Goal: Task Accomplishment & Management: Complete application form

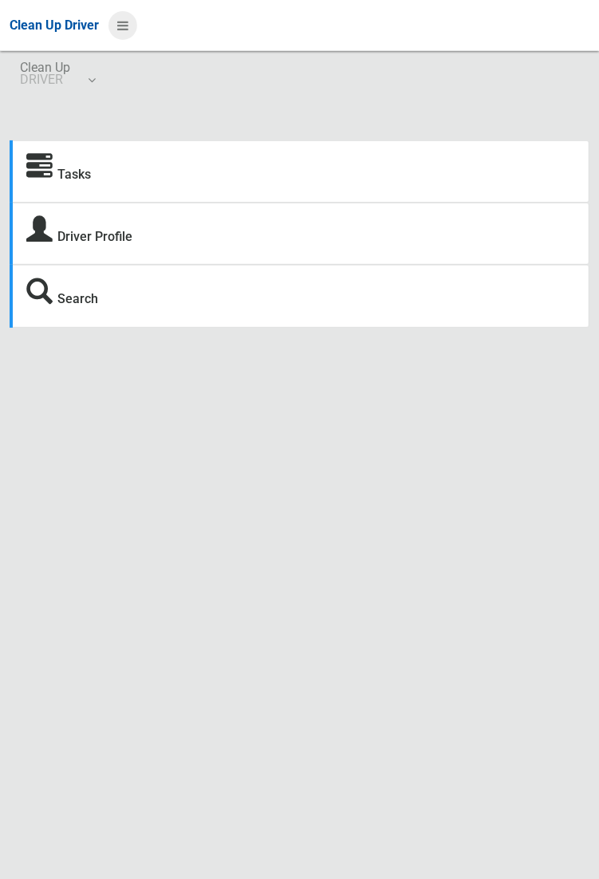
click at [121, 28] on icon at bounding box center [122, 25] width 11 height 27
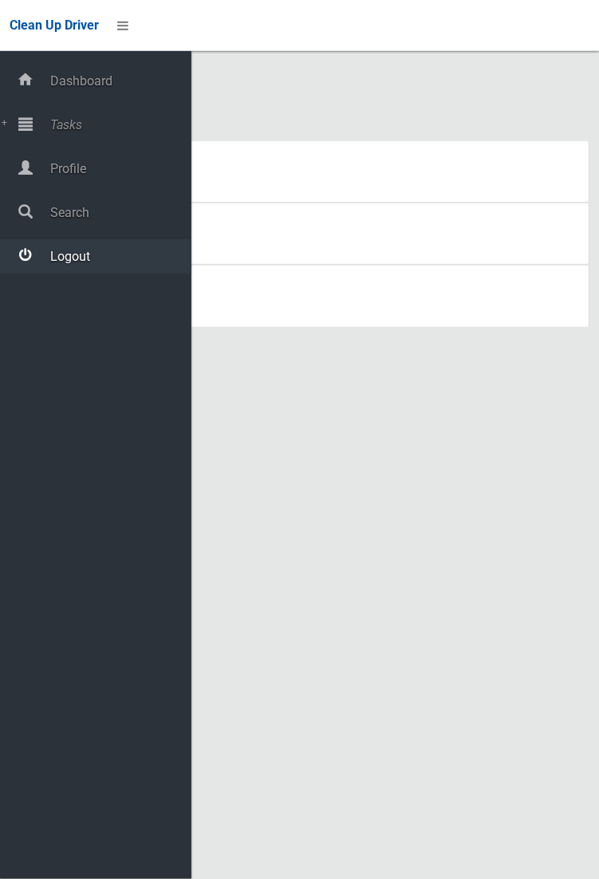
click at [31, 261] on div at bounding box center [26, 255] width 32 height 32
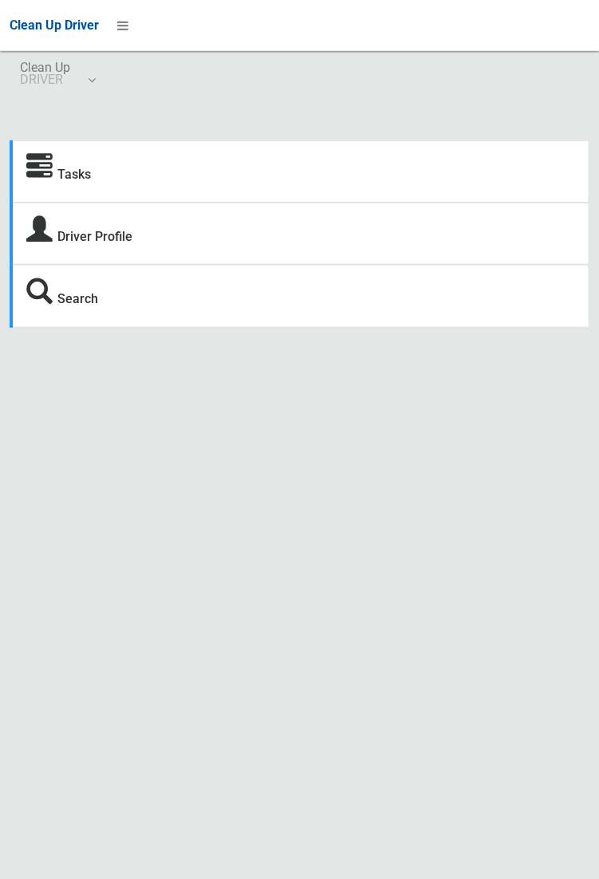
click at [51, 166] on icon at bounding box center [39, 167] width 26 height 26
click at [46, 173] on icon at bounding box center [39, 167] width 26 height 26
click at [53, 180] on icon at bounding box center [39, 167] width 26 height 26
click at [38, 168] on icon at bounding box center [39, 167] width 26 height 26
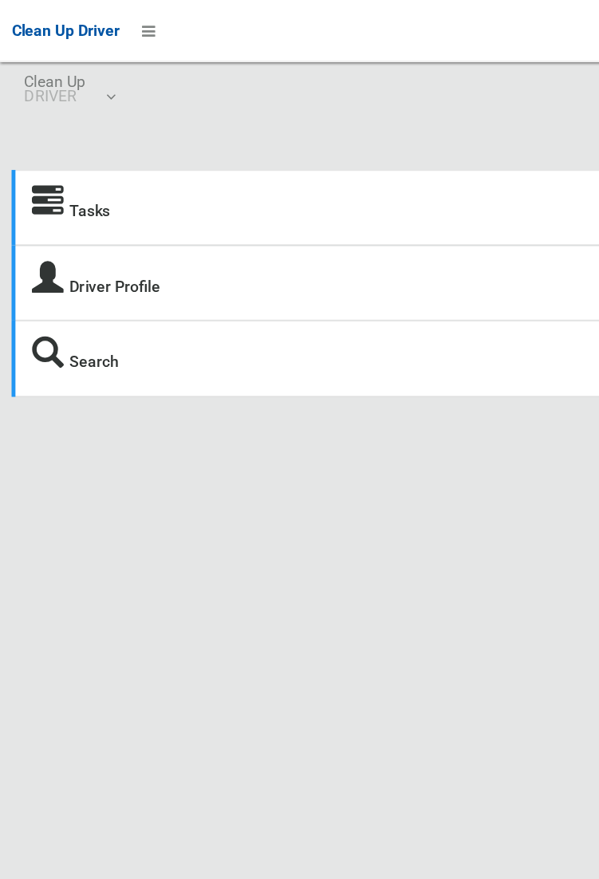
scroll to position [5, 0]
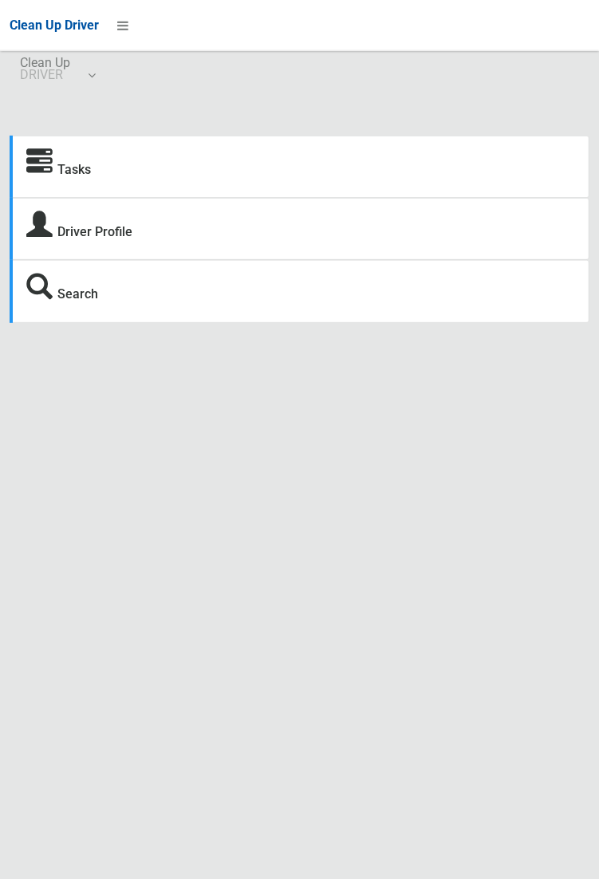
click at [35, 170] on icon at bounding box center [39, 162] width 26 height 26
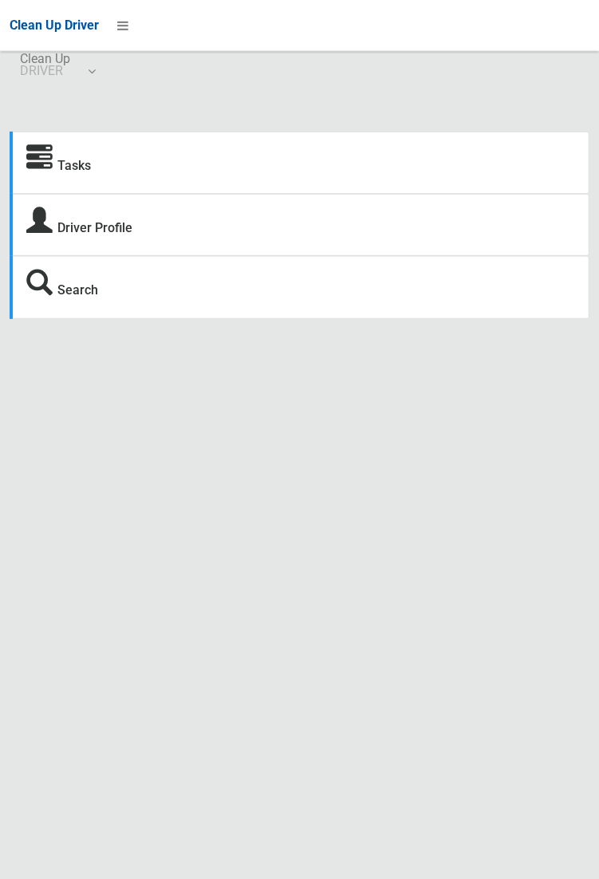
scroll to position [7, 0]
click at [57, 176] on strong "Tasks" at bounding box center [58, 165] width 65 height 22
click at [91, 175] on link "Tasks" at bounding box center [74, 167] width 34 height 15
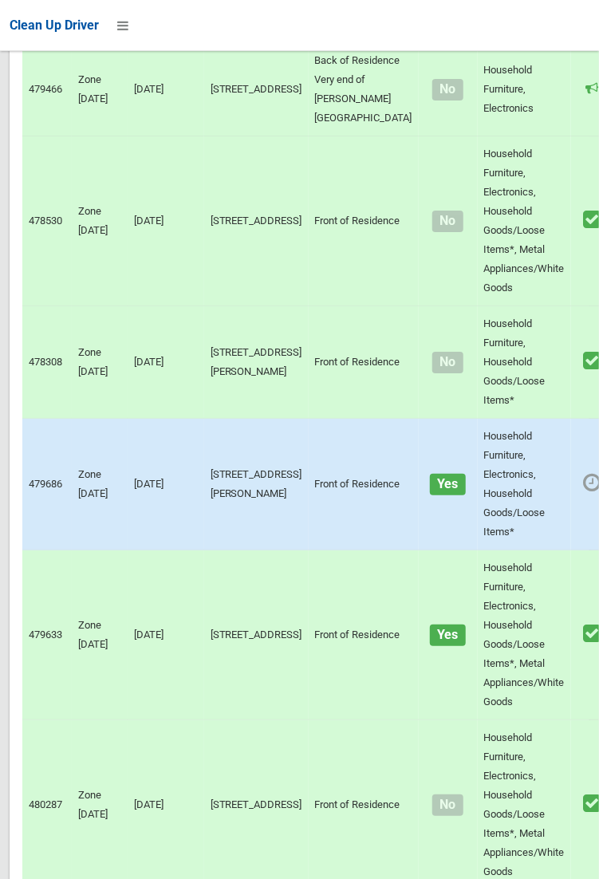
scroll to position [4009, 0]
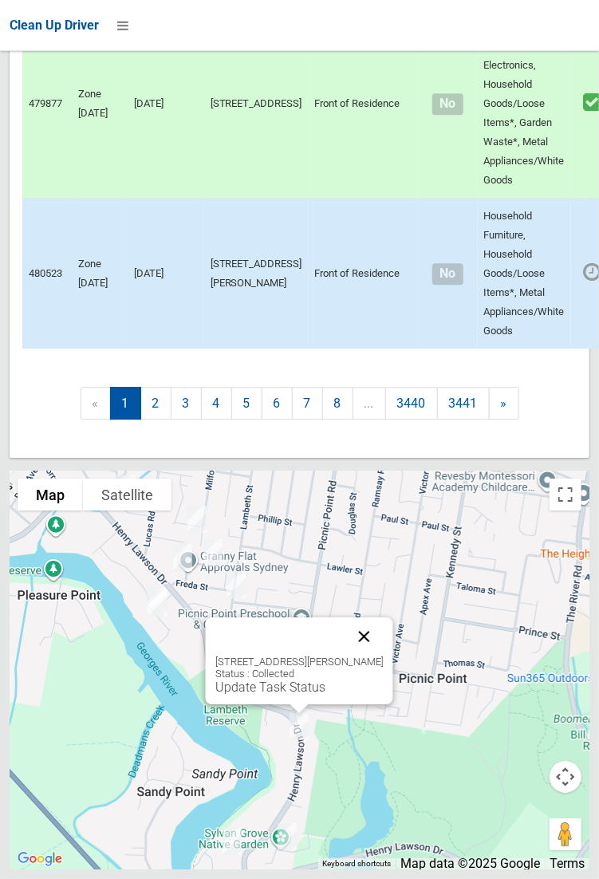
click at [383, 656] on button "Close" at bounding box center [364, 637] width 38 height 38
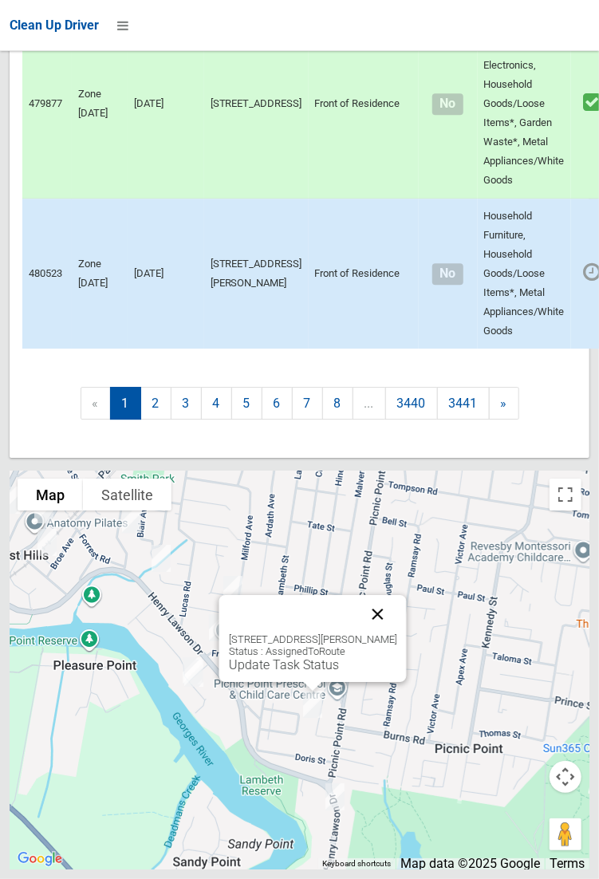
click at [397, 634] on button "Close" at bounding box center [377, 614] width 38 height 38
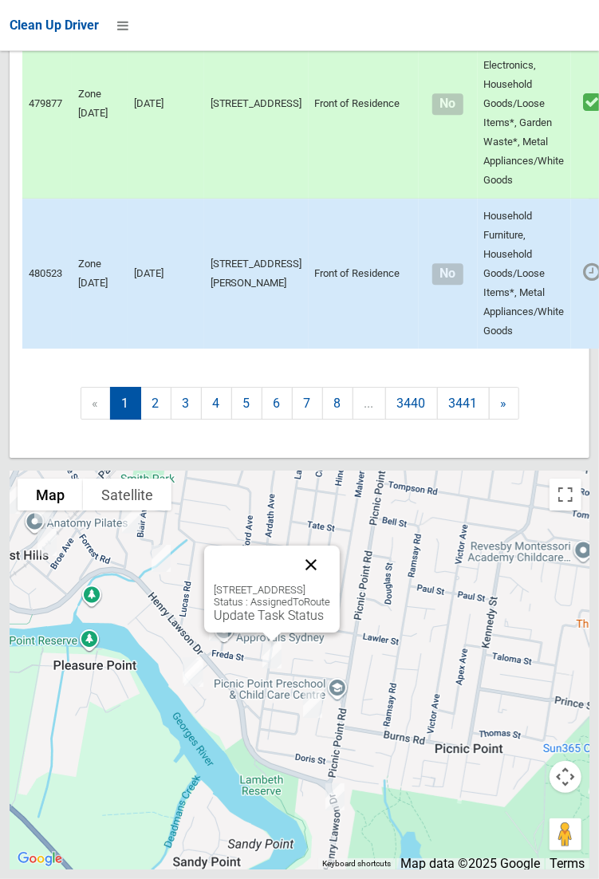
click at [330, 584] on button "Close" at bounding box center [311, 565] width 38 height 38
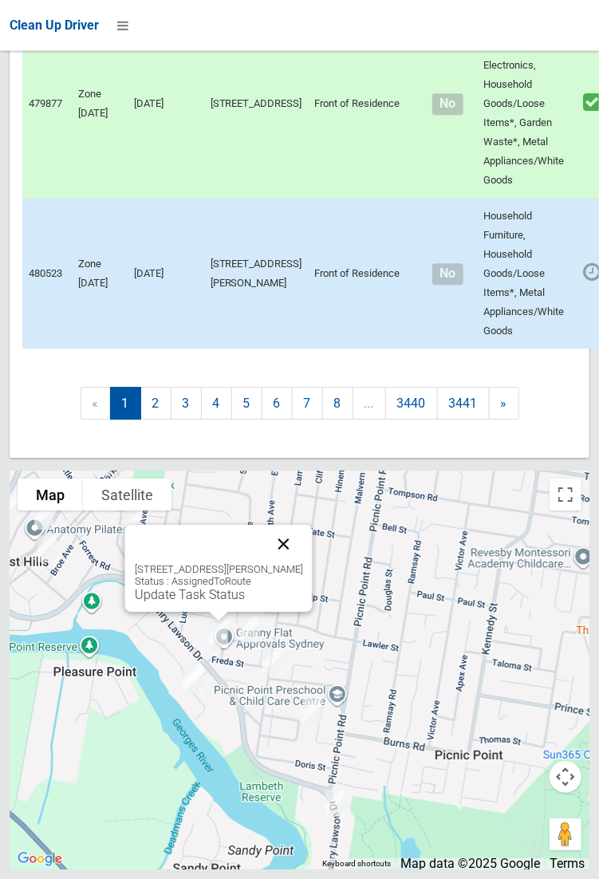
click at [291, 563] on button "Close" at bounding box center [283, 544] width 38 height 38
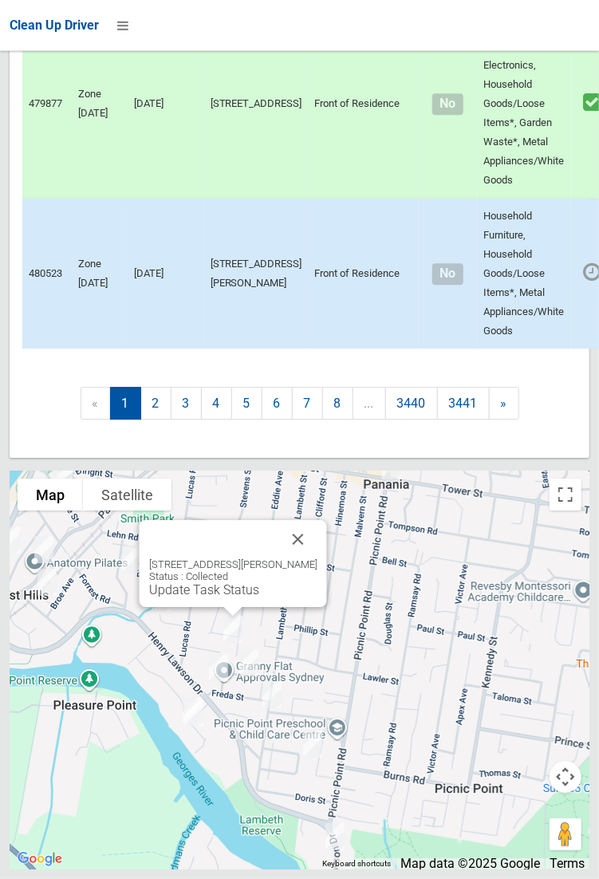
click at [314, 598] on div "8 Penrose Avenue, EAST HILLS NSW 2213 Status : Collected Update Task Status" at bounding box center [232, 578] width 168 height 39
click at [317, 559] on button "Close" at bounding box center [297, 539] width 38 height 38
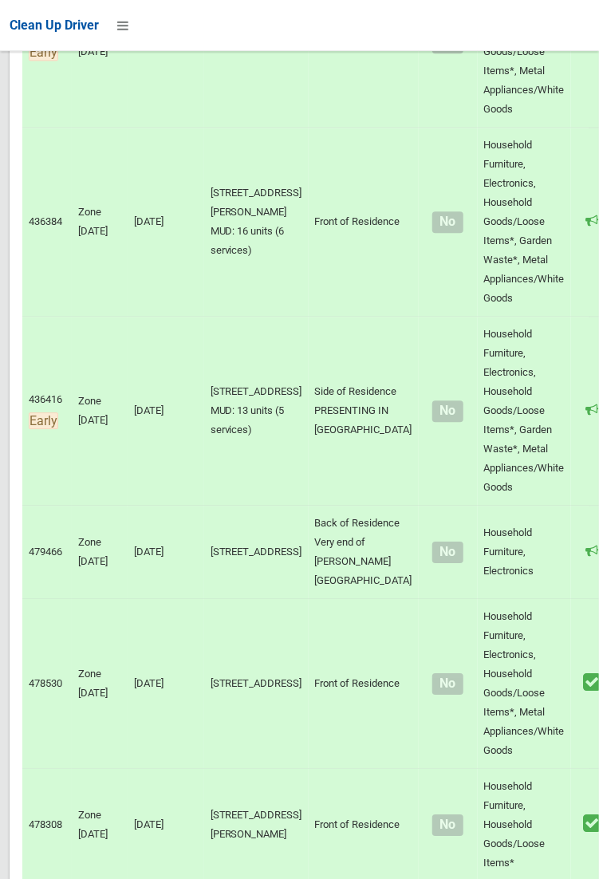
scroll to position [0, 0]
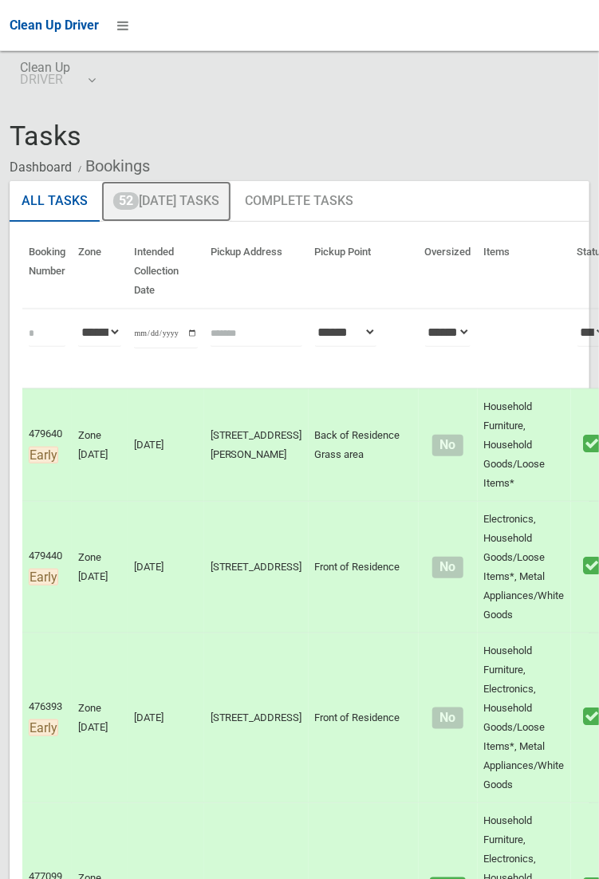
click at [164, 208] on link "52 Today's Tasks" at bounding box center [166, 201] width 130 height 41
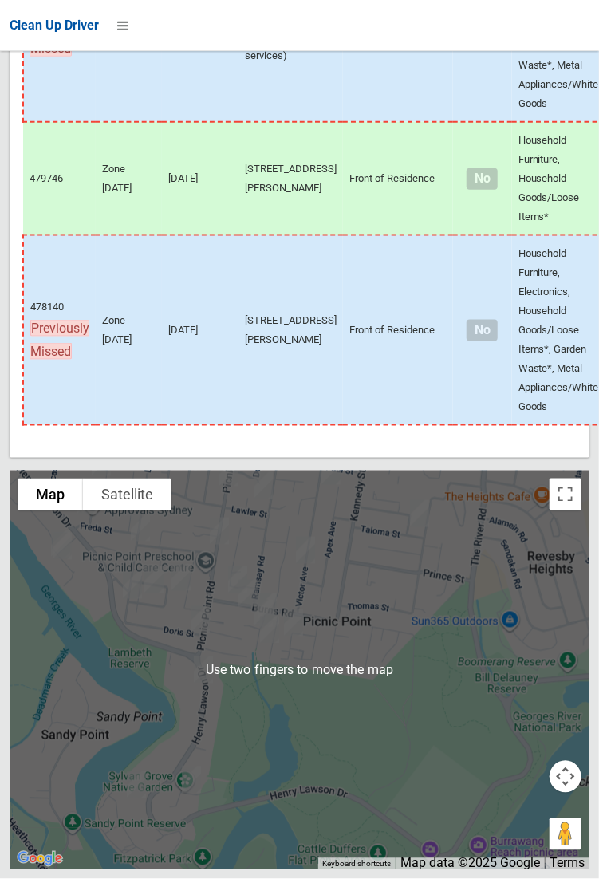
scroll to position [10014, 0]
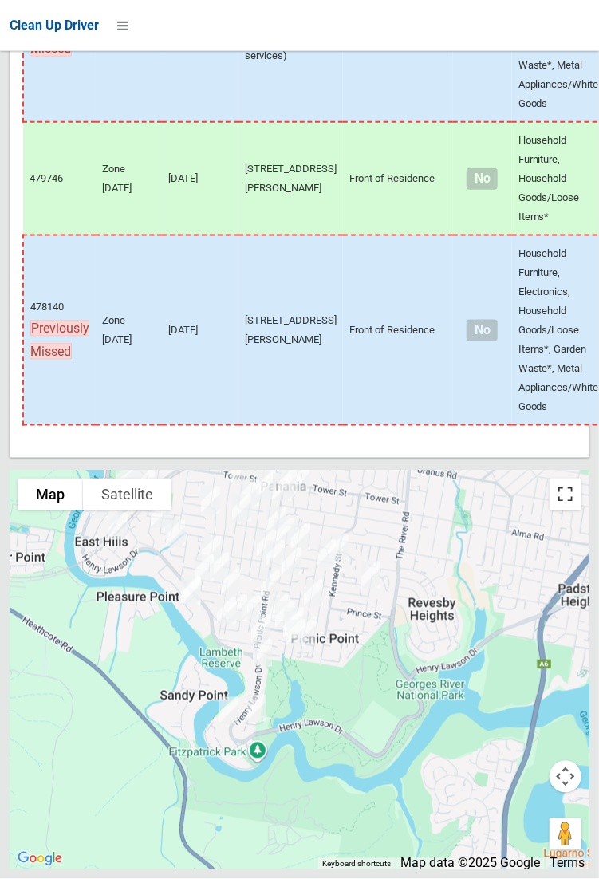
click at [576, 511] on button "Toggle fullscreen view" at bounding box center [566, 495] width 32 height 32
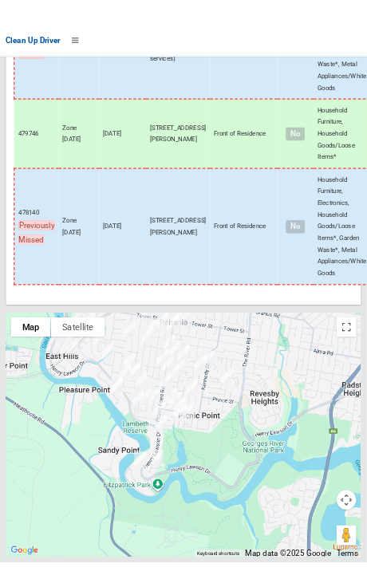
scroll to position [10055, 0]
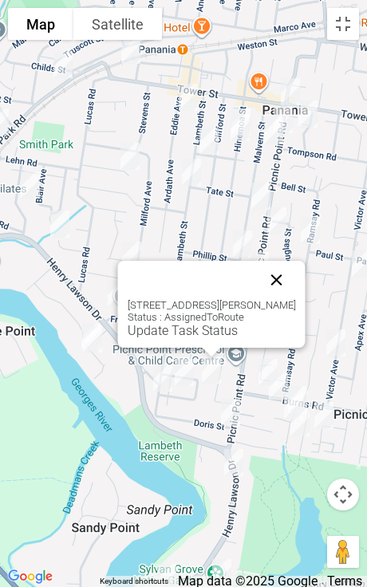
click at [282, 282] on button "Close" at bounding box center [277, 280] width 38 height 38
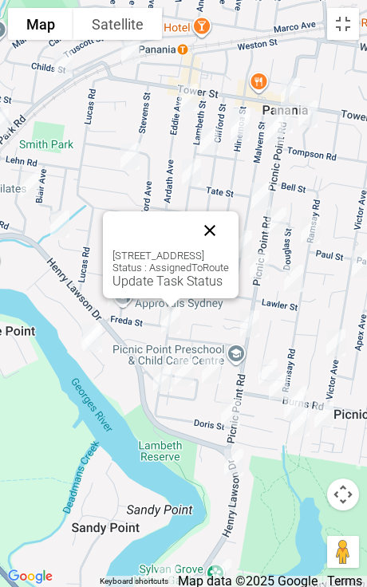
click at [229, 237] on button "Close" at bounding box center [210, 230] width 38 height 38
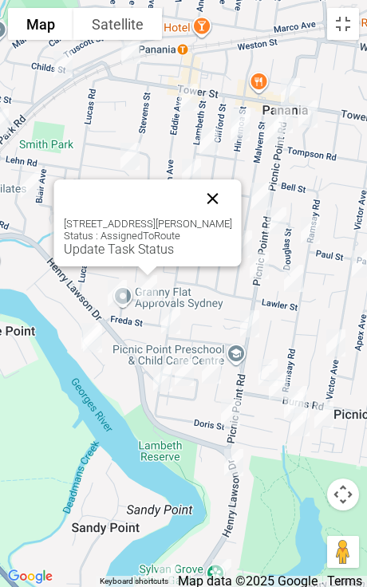
click at [222, 205] on button "Close" at bounding box center [213, 199] width 38 height 38
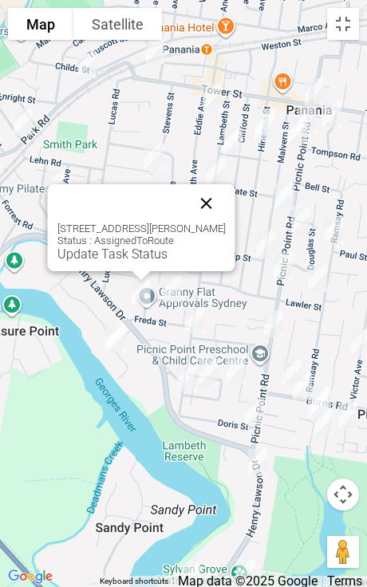
click at [211, 211] on button "Close" at bounding box center [207, 203] width 38 height 38
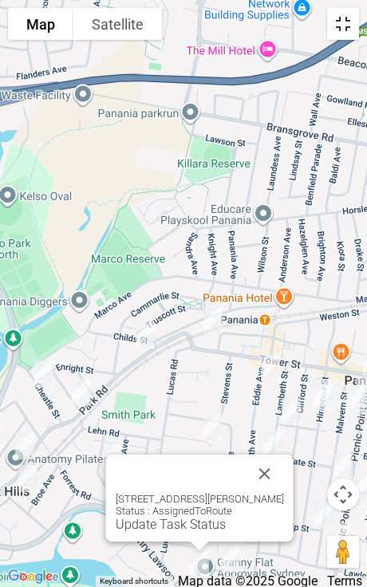
click at [336, 28] on button "Toggle fullscreen view" at bounding box center [343, 24] width 32 height 32
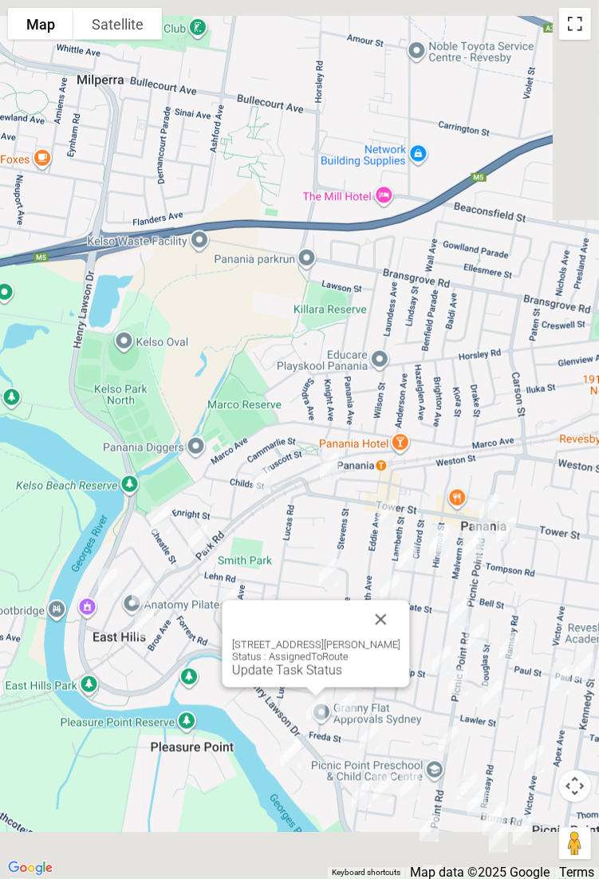
scroll to position [2053, 0]
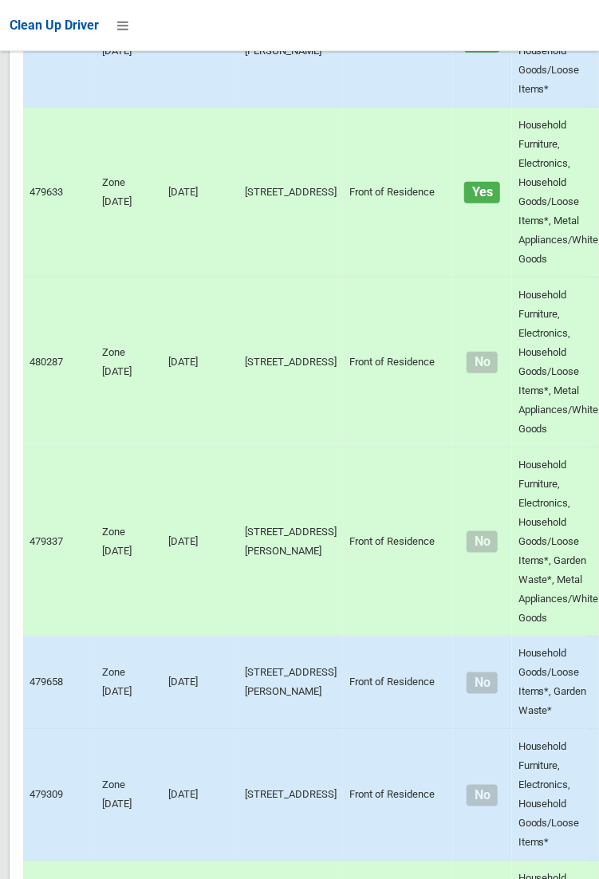
click at [262, 108] on td "38 Freda Street, PANANIA NSW 2213" at bounding box center [291, 42] width 105 height 132
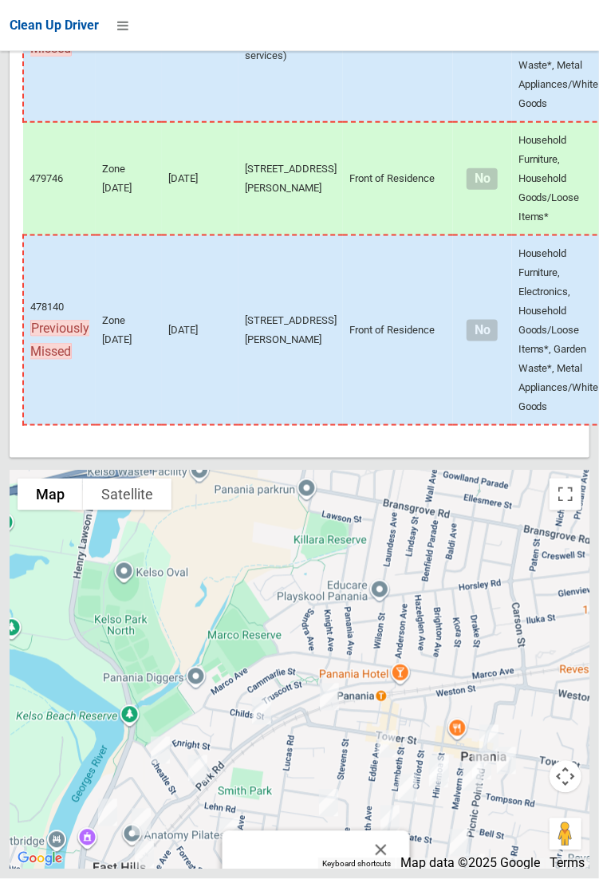
scroll to position [10040, 0]
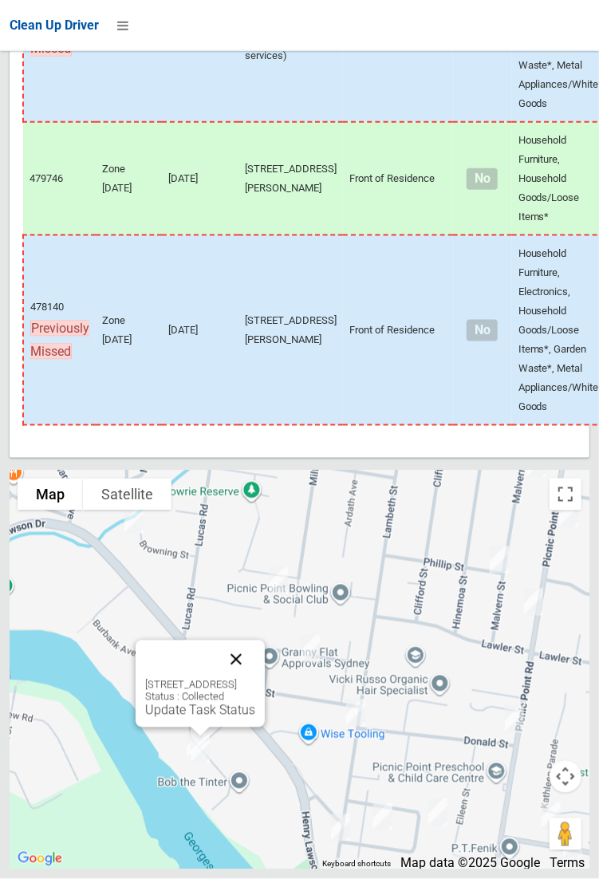
click at [255, 679] on button "Close" at bounding box center [236, 660] width 38 height 38
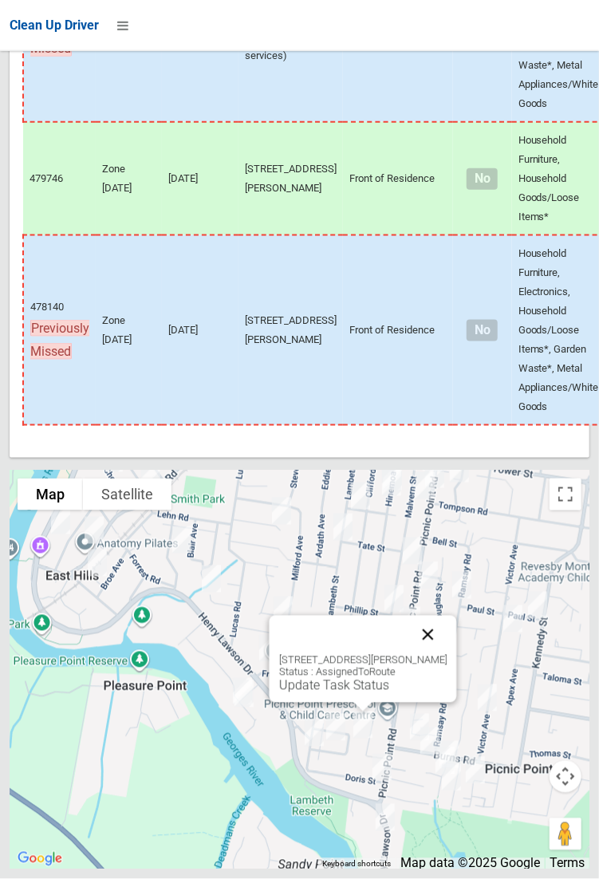
click at [441, 654] on button "Close" at bounding box center [428, 635] width 38 height 38
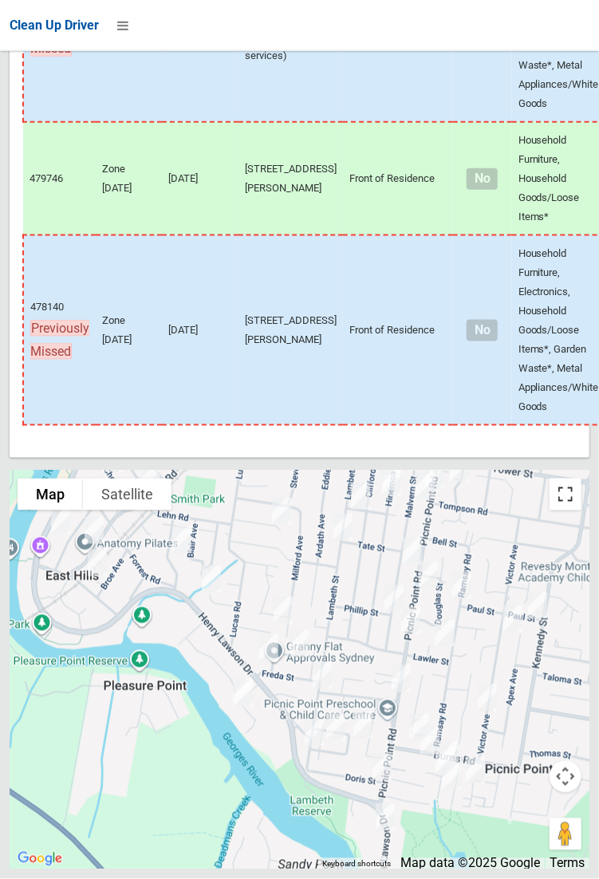
click at [569, 511] on button "Toggle fullscreen view" at bounding box center [566, 495] width 32 height 32
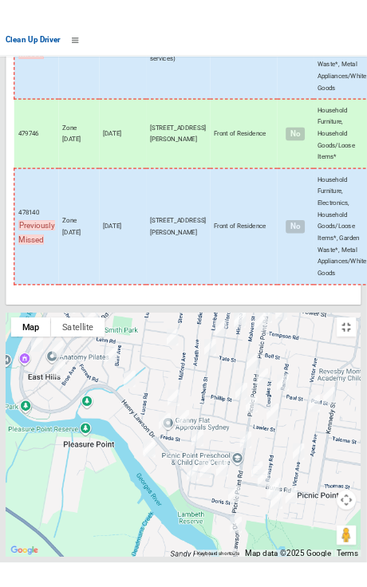
scroll to position [10081, 0]
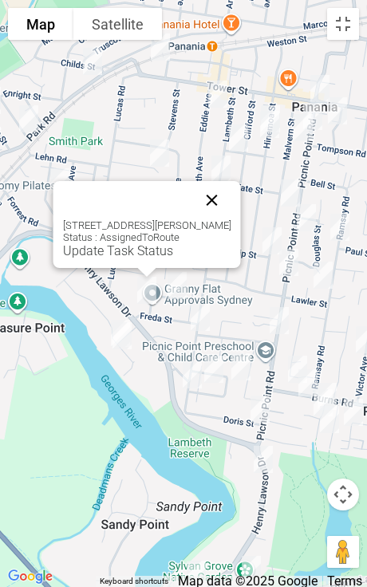
click at [211, 205] on button "Close" at bounding box center [212, 200] width 38 height 38
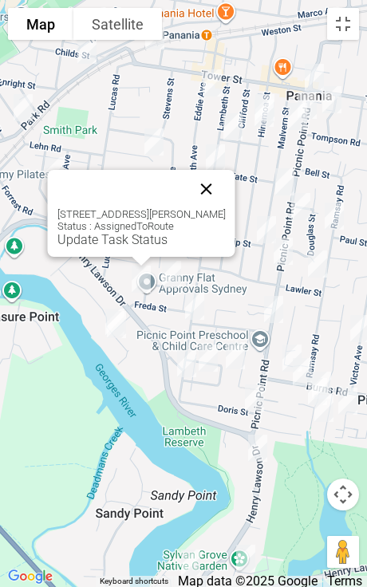
click at [202, 188] on button "Close" at bounding box center [207, 189] width 38 height 38
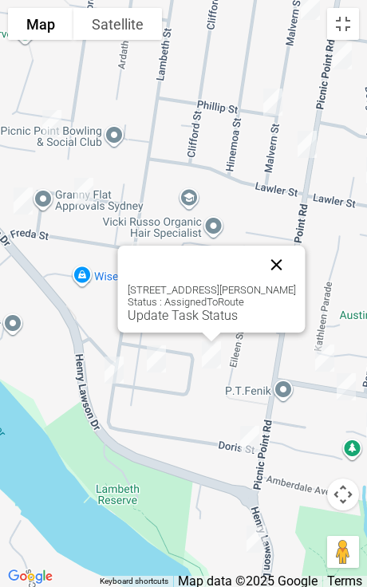
click at [288, 255] on button "Close" at bounding box center [277, 265] width 38 height 38
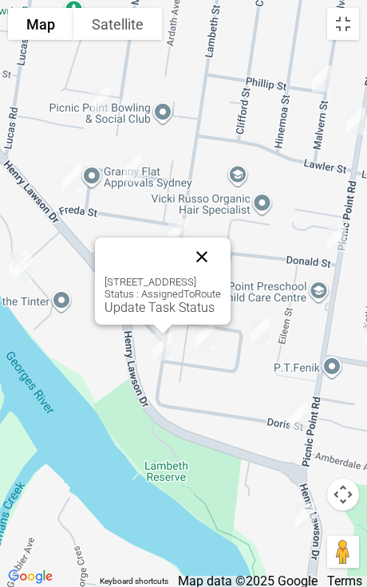
click at [221, 260] on button "Close" at bounding box center [202, 257] width 38 height 38
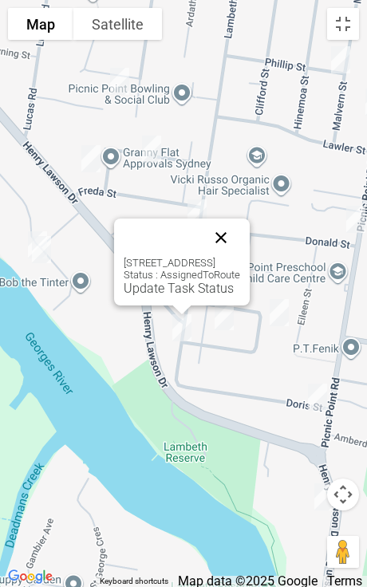
click at [240, 236] on button "Close" at bounding box center [221, 238] width 38 height 38
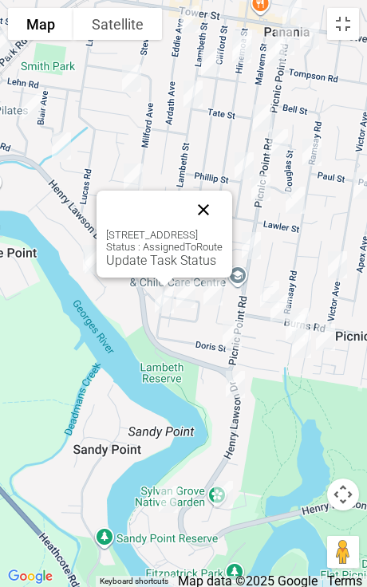
click at [223, 211] on button "Close" at bounding box center [203, 210] width 38 height 38
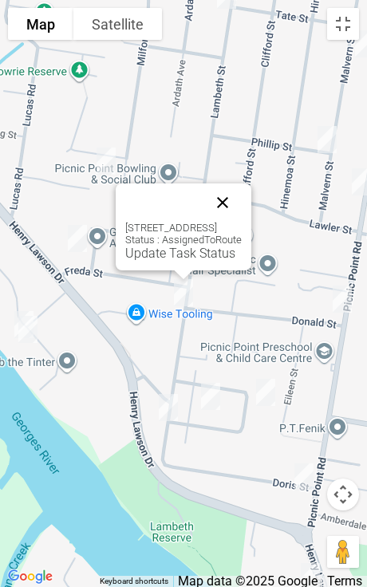
click at [242, 208] on button "Close" at bounding box center [222, 203] width 38 height 38
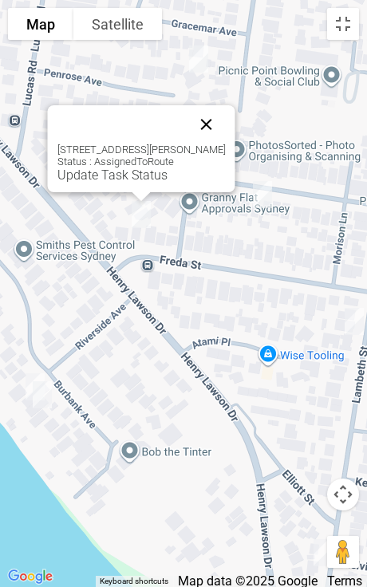
click at [203, 120] on button "Close" at bounding box center [207, 124] width 38 height 38
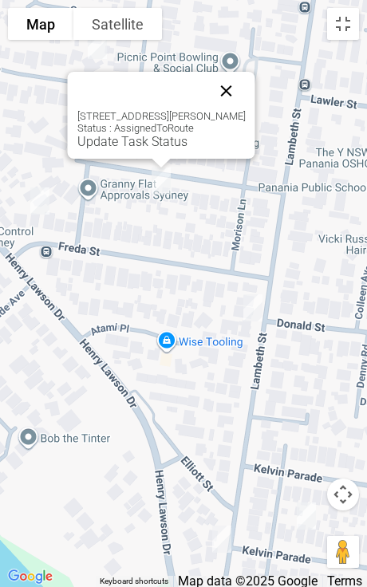
click at [223, 85] on button "Close" at bounding box center [226, 91] width 38 height 38
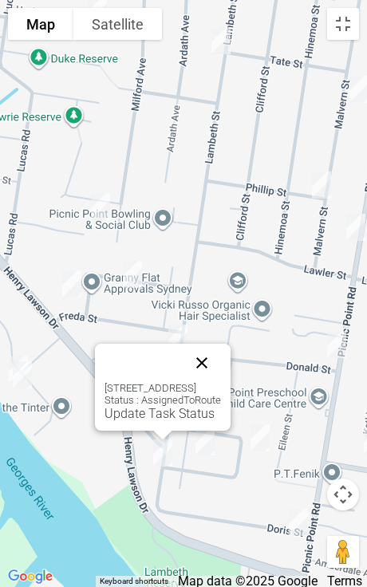
click at [221, 361] on button "Close" at bounding box center [202, 363] width 38 height 38
click at [221, 358] on button "Close" at bounding box center [202, 363] width 38 height 38
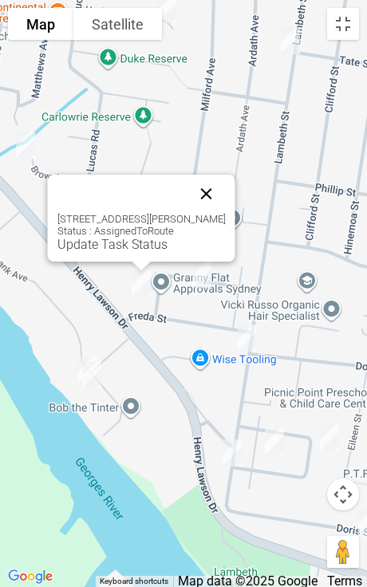
click at [203, 195] on button "Close" at bounding box center [207, 194] width 38 height 38
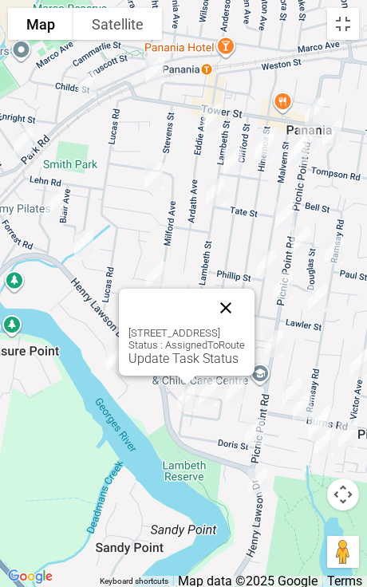
click at [245, 308] on button "Close" at bounding box center [226, 308] width 38 height 38
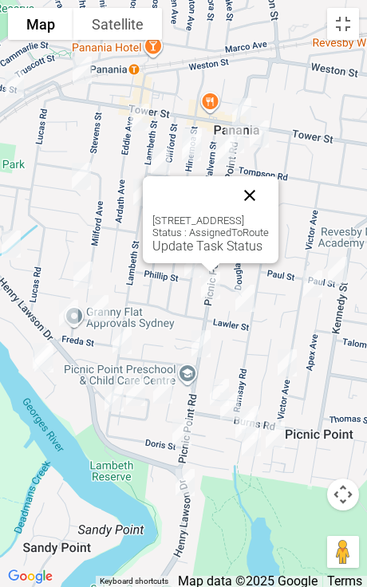
click at [269, 191] on button "Close" at bounding box center [250, 195] width 38 height 38
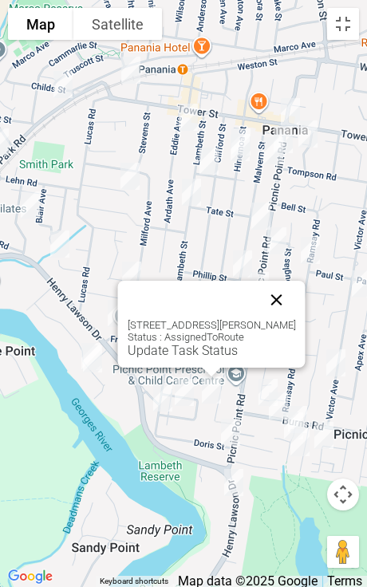
click at [294, 300] on button "Close" at bounding box center [277, 300] width 38 height 38
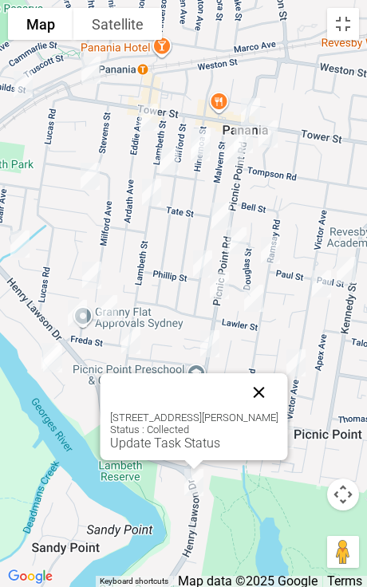
click at [278, 395] on button "Close" at bounding box center [259, 392] width 38 height 38
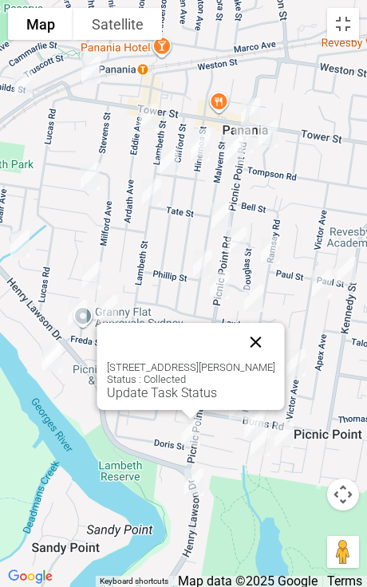
click at [275, 345] on button "Close" at bounding box center [256, 342] width 38 height 38
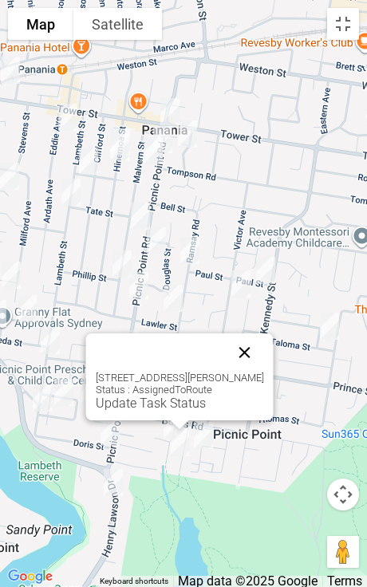
click at [264, 357] on button "Close" at bounding box center [245, 353] width 38 height 38
click at [263, 353] on button "Close" at bounding box center [245, 353] width 38 height 38
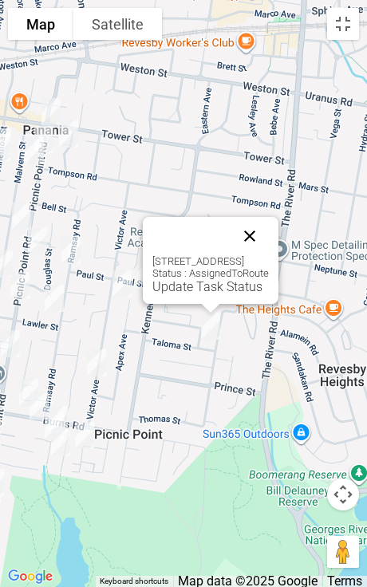
click at [269, 237] on button "Close" at bounding box center [250, 236] width 38 height 38
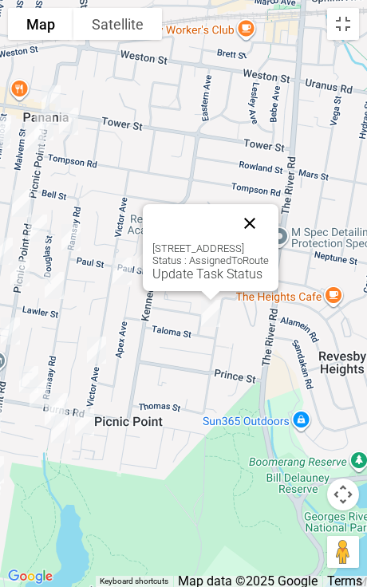
click at [269, 230] on button "Close" at bounding box center [250, 223] width 38 height 38
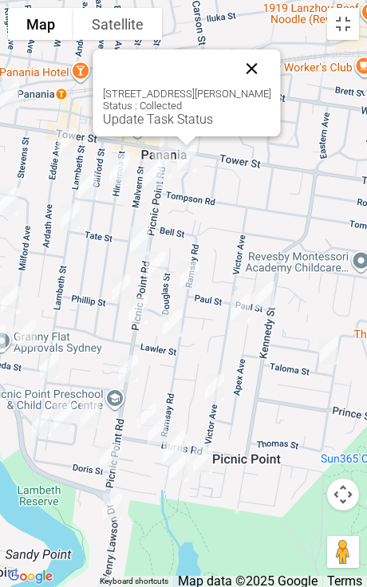
click at [245, 61] on button "Close" at bounding box center [252, 68] width 38 height 38
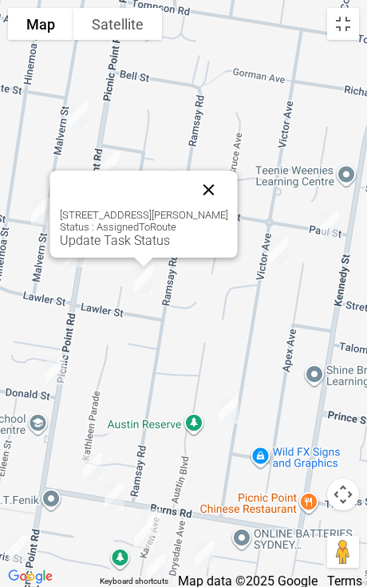
click at [207, 189] on button "Close" at bounding box center [209, 190] width 38 height 38
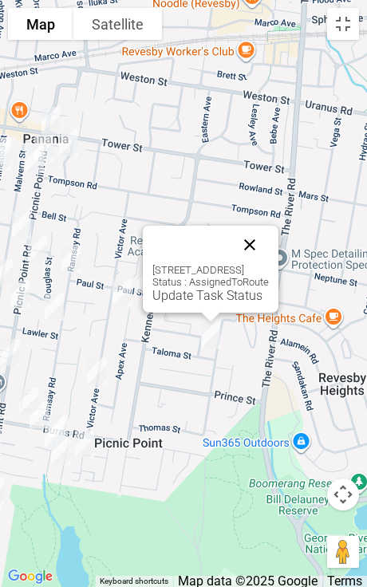
click at [269, 251] on button "Close" at bounding box center [250, 245] width 38 height 38
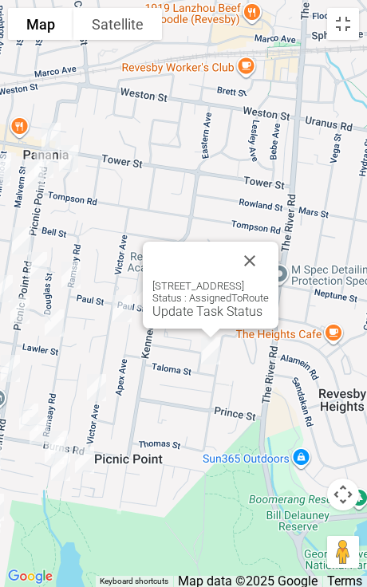
click at [209, 319] on div "29 Taloma Street, PICNIC POINT NSW 2213 Status : AssignedToRoute Update Task St…" at bounding box center [211, 285] width 136 height 87
click at [203, 319] on link "Update Task Status" at bounding box center [207, 311] width 110 height 15
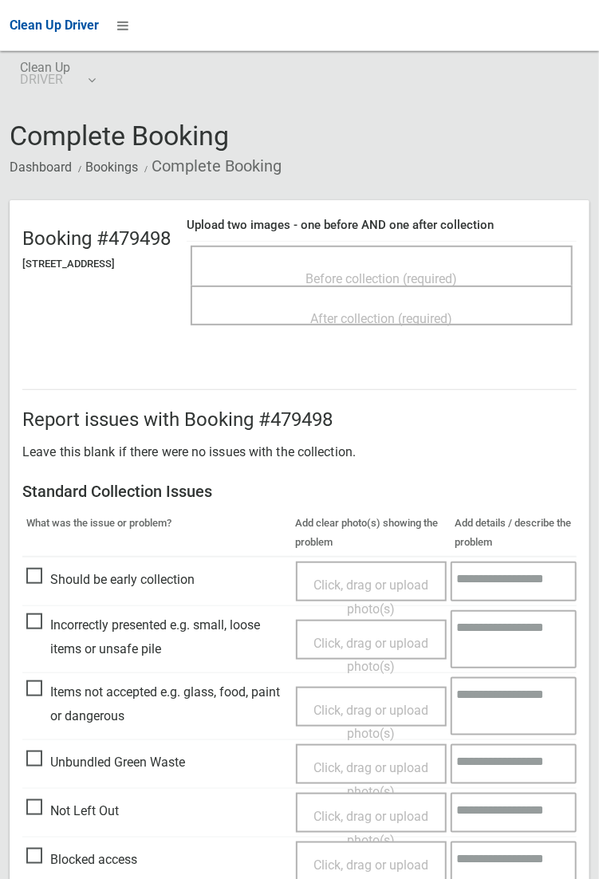
click at [443, 272] on span "Before collection (required)" at bounding box center [382, 278] width 152 height 15
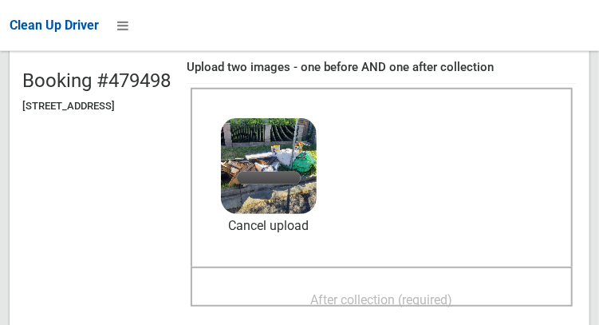
scroll to position [161, 0]
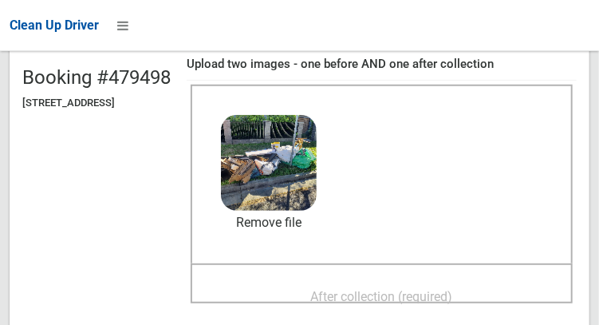
click at [453, 289] on span "After collection (required)" at bounding box center [382, 296] width 142 height 15
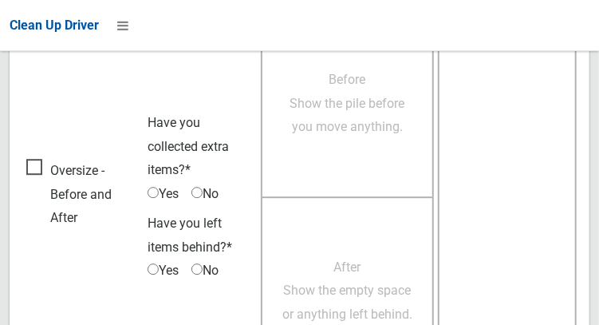
scroll to position [1441, 0]
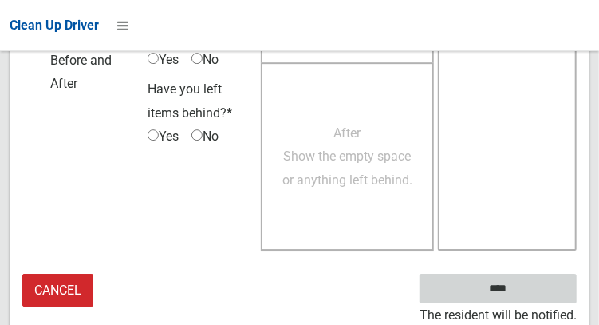
click at [522, 294] on input "****" at bounding box center [498, 289] width 157 height 30
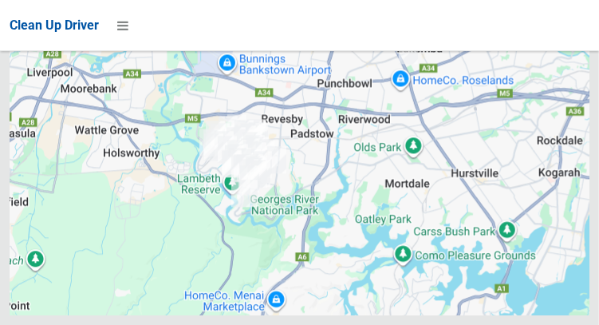
scroll to position [10616, 0]
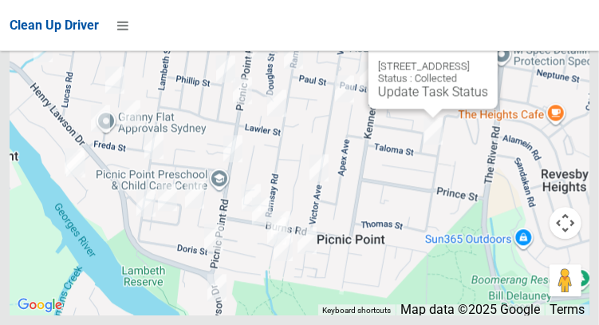
click at [488, 60] on button "Close" at bounding box center [469, 41] width 38 height 38
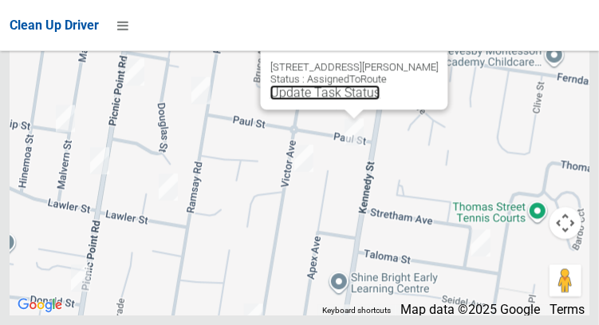
click at [371, 100] on link "Update Task Status" at bounding box center [325, 92] width 110 height 15
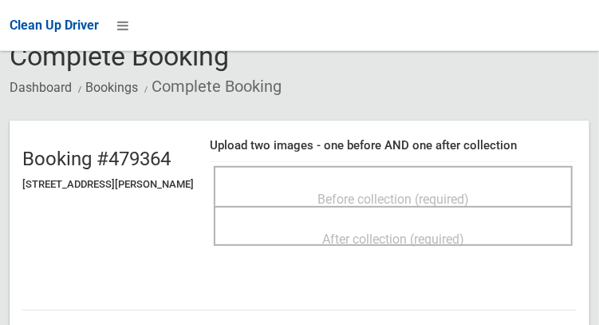
scroll to position [80, 0]
click at [441, 195] on span "Before collection (required)" at bounding box center [394, 198] width 152 height 15
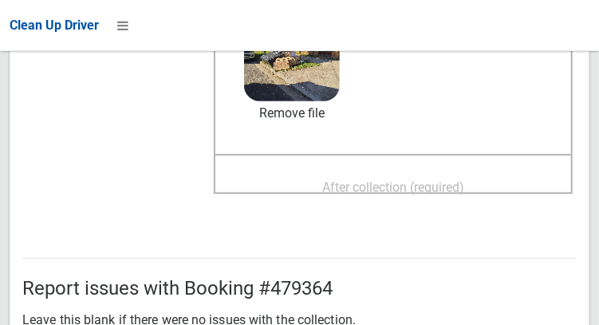
scroll to position [283, 0]
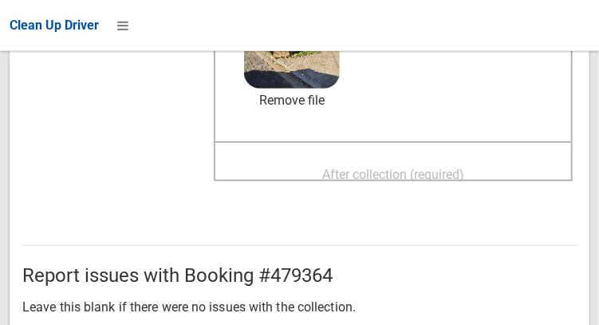
click at [436, 175] on span "After collection (required)" at bounding box center [393, 174] width 142 height 15
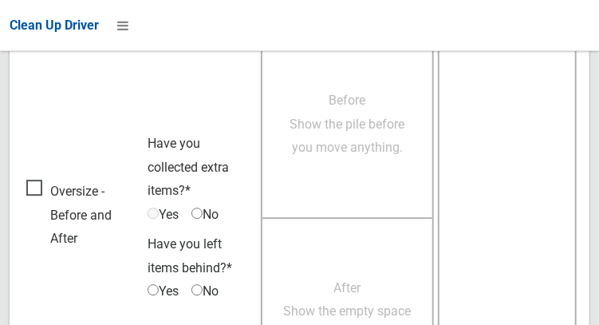
scroll to position [1440, 0]
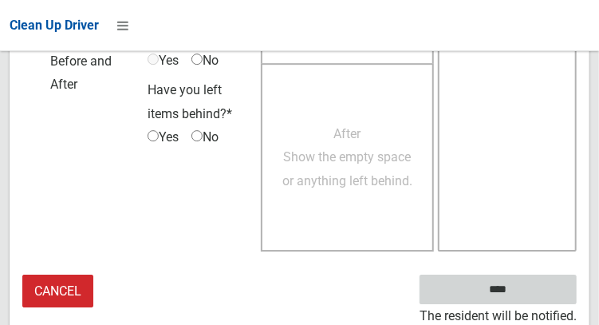
click at [522, 298] on input "****" at bounding box center [498, 289] width 157 height 30
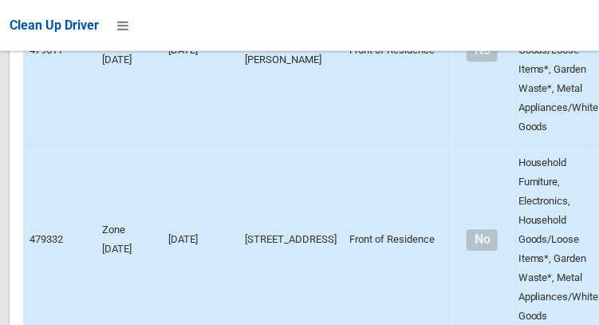
scroll to position [10616, 0]
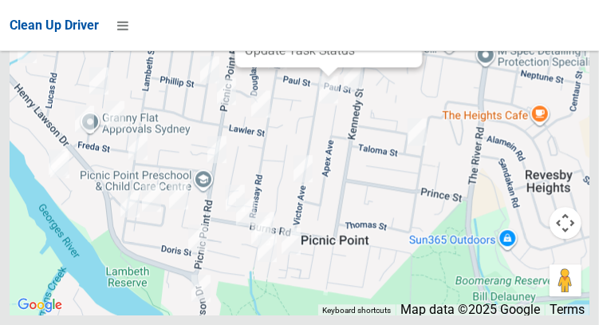
click at [341, 172] on div "35 Victor Avenue, PICNIC POINT NSW 2213 Status : AssignedToRoute Update Task St…" at bounding box center [300, 115] width 580 height 399
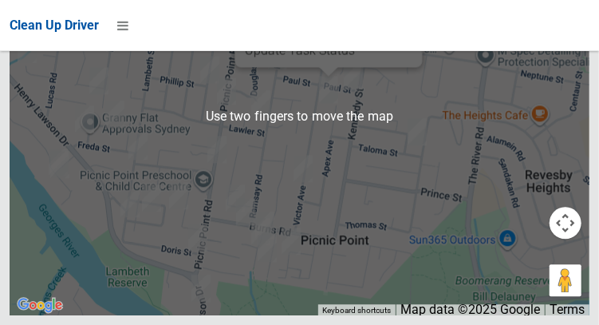
scroll to position [10583, 0]
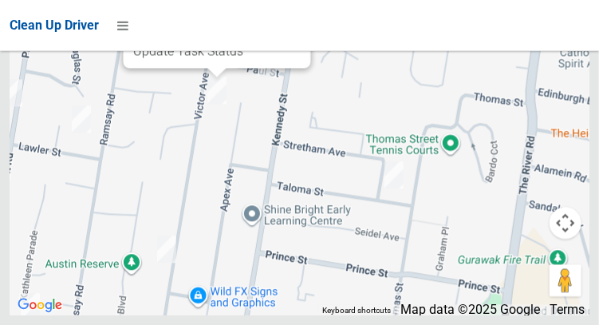
click at [301, 19] on button "Close" at bounding box center [282, 0] width 38 height 38
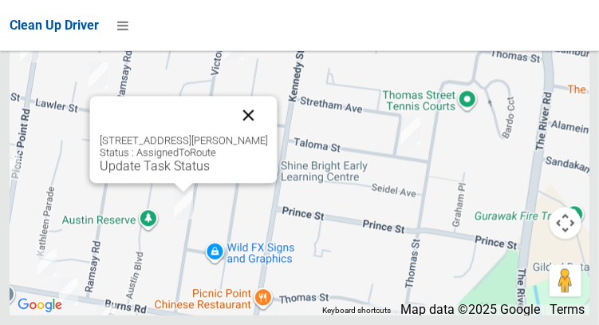
click at [263, 134] on button "Close" at bounding box center [248, 115] width 38 height 38
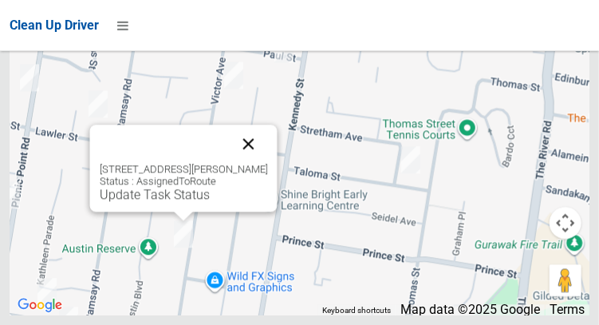
click at [267, 163] on button "Close" at bounding box center [248, 143] width 38 height 38
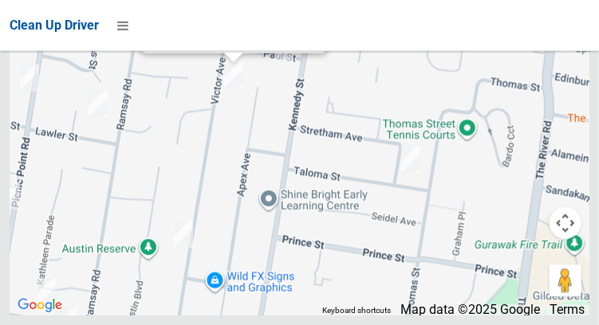
click at [233, 53] on div "35 Victor Avenue, PICNIC POINT NSW 2213 Status : AssignedToRoute Update Task St…" at bounding box center [234, 9] width 188 height 87
click at [225, 53] on div "35 Victor Avenue, PICNIC POINT NSW 2213 Status : AssignedToRoute Update Task St…" at bounding box center [234, 9] width 188 height 87
click at [203, 43] on link "Update Task Status" at bounding box center [204, 35] width 110 height 15
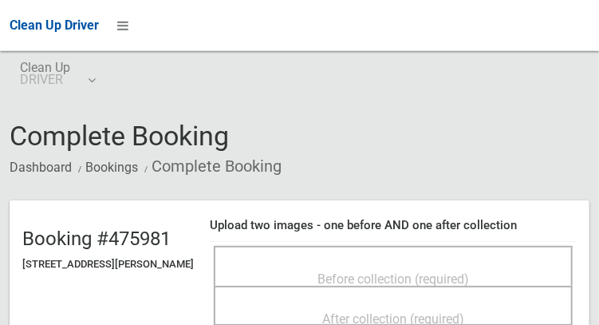
click at [391, 271] on span "Before collection (required)" at bounding box center [394, 278] width 152 height 15
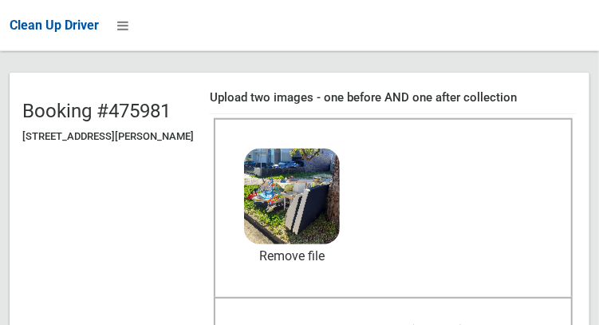
scroll to position [180, 0]
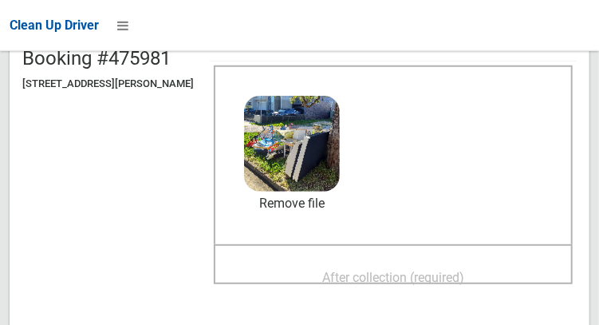
click at [440, 270] on span "After collection (required)" at bounding box center [393, 277] width 142 height 15
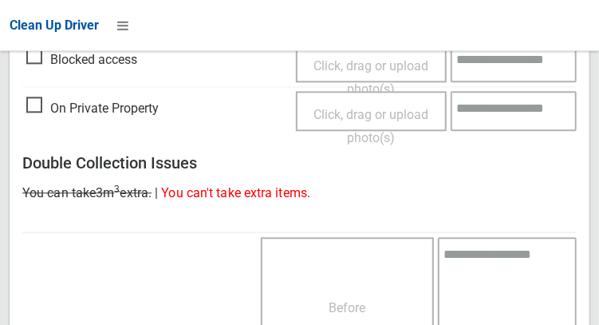
scroll to position [1440, 0]
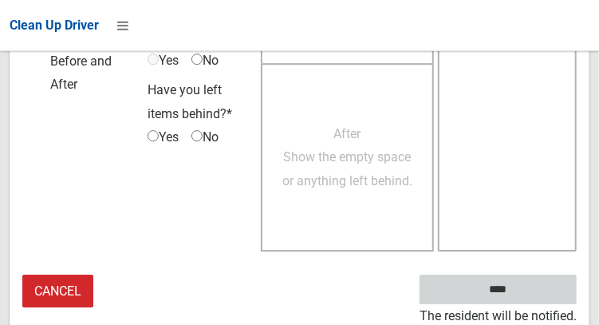
click at [536, 289] on input "****" at bounding box center [498, 289] width 157 height 30
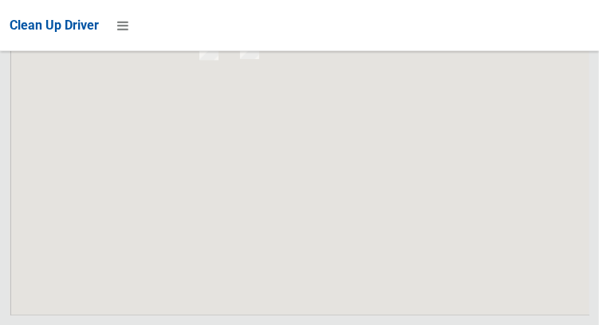
scroll to position [10616, 0]
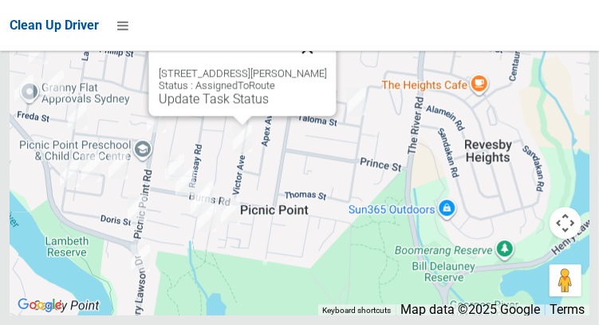
click at [326, 67] on button "Close" at bounding box center [307, 48] width 38 height 38
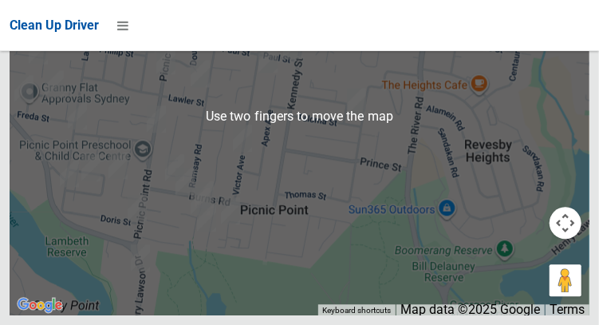
scroll to position [10615, 0]
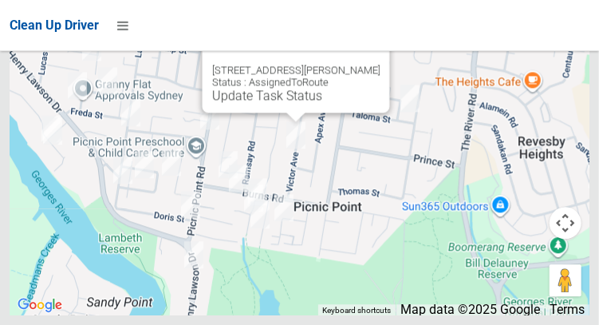
click at [287, 113] on div "1/92 Victor Avenue, PICNIC POINT NSW 2213 Status : AssignedToRoute Update Task …" at bounding box center [296, 69] width 188 height 87
click at [276, 103] on link "Update Task Status" at bounding box center [266, 95] width 110 height 15
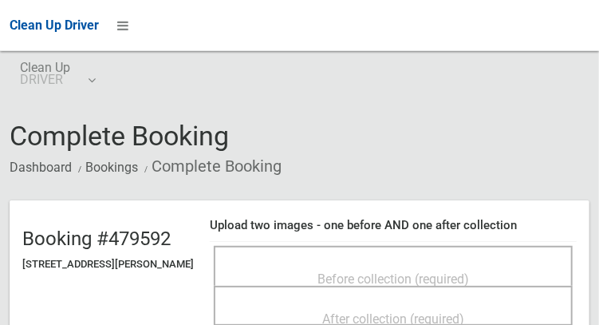
click at [477, 263] on div "Before collection (required)" at bounding box center [393, 278] width 324 height 30
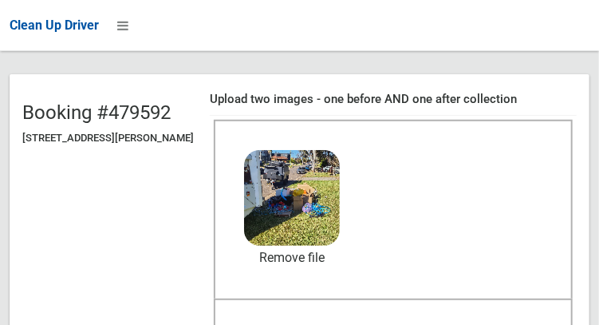
scroll to position [132, 0]
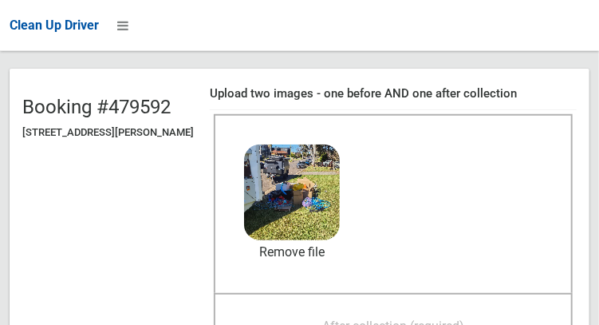
click at [464, 318] on span "After collection (required)" at bounding box center [393, 325] width 142 height 15
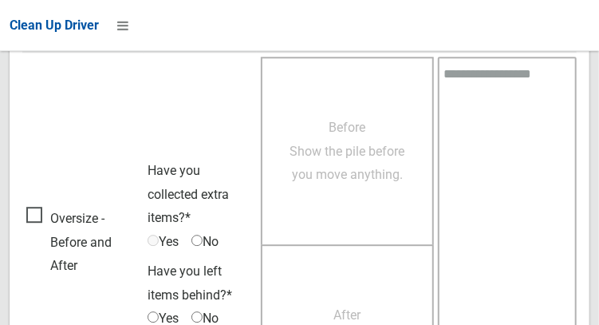
scroll to position [1440, 0]
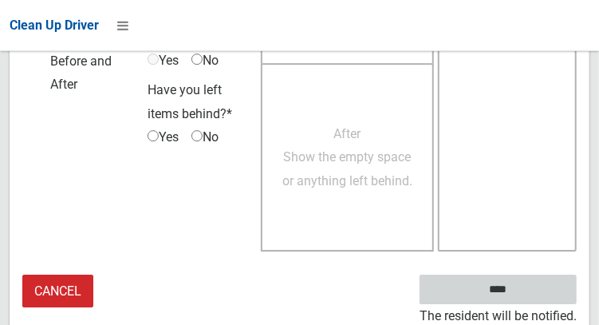
click at [522, 299] on input "****" at bounding box center [498, 289] width 157 height 30
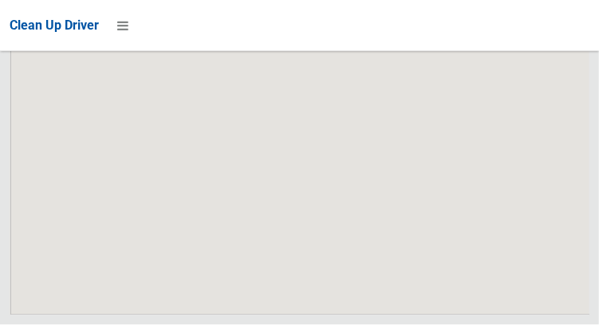
scroll to position [10616, 0]
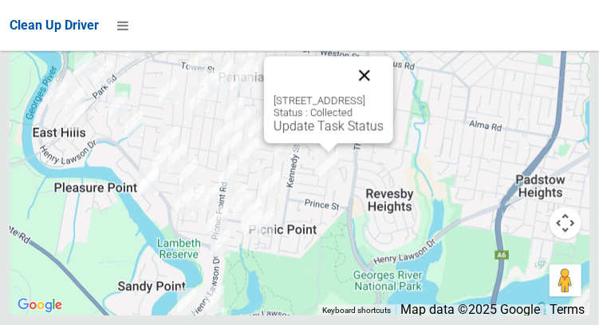
click at [384, 94] on button "Close" at bounding box center [364, 75] width 38 height 38
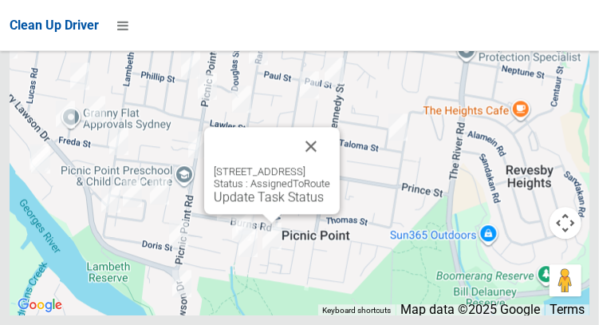
scroll to position [10565, 0]
click at [330, 165] on button "Close" at bounding box center [311, 146] width 38 height 38
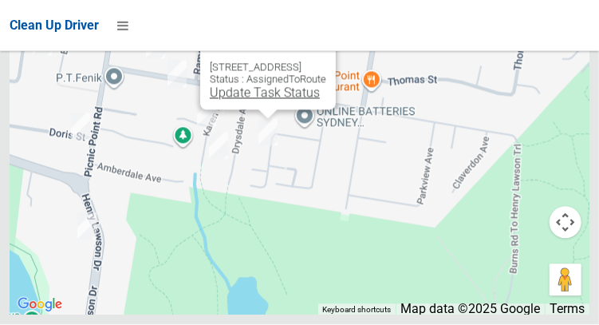
click at [253, 101] on link "Update Task Status" at bounding box center [265, 92] width 110 height 15
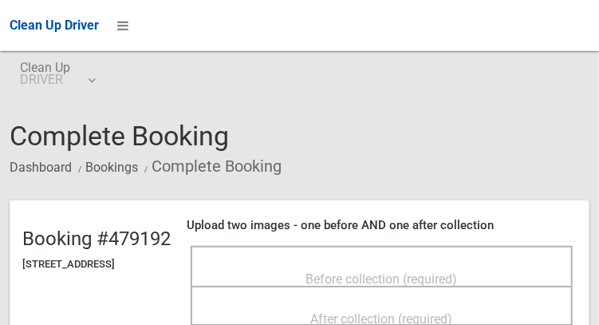
click at [414, 271] on span "Before collection (required)" at bounding box center [382, 278] width 152 height 15
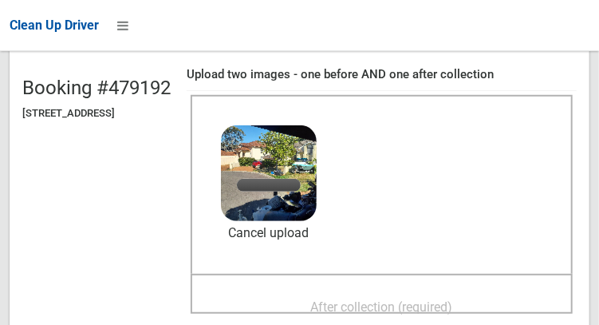
scroll to position [153, 0]
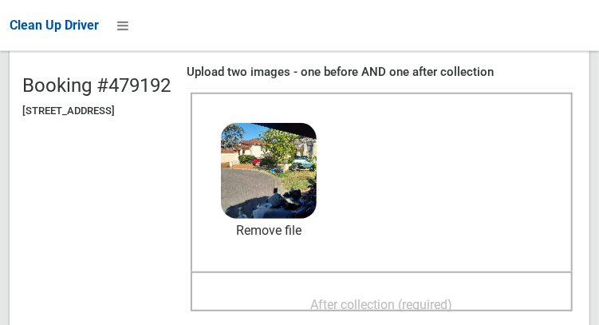
click at [432, 298] on span "After collection (required)" at bounding box center [382, 304] width 142 height 15
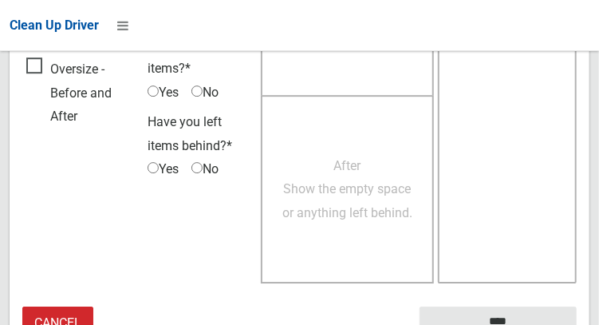
scroll to position [1440, 0]
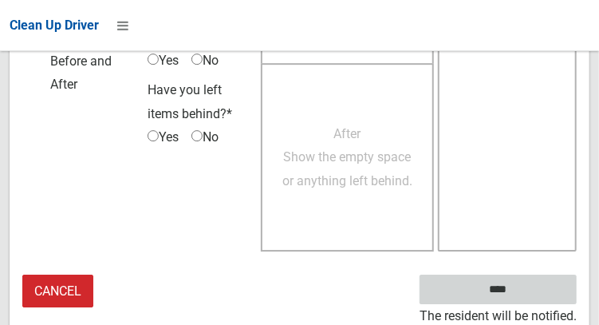
click at [534, 294] on input "****" at bounding box center [498, 289] width 157 height 30
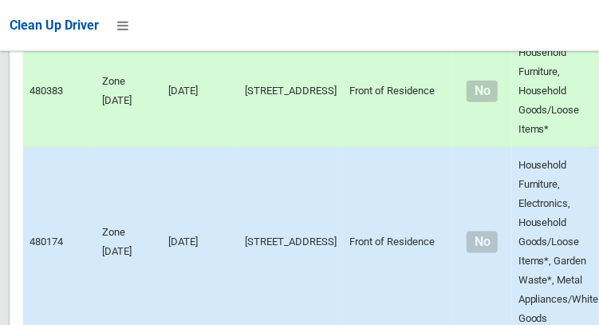
scroll to position [10616, 0]
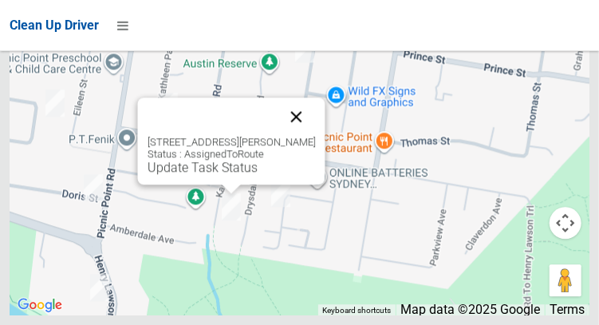
click at [315, 136] on button "Close" at bounding box center [296, 116] width 38 height 38
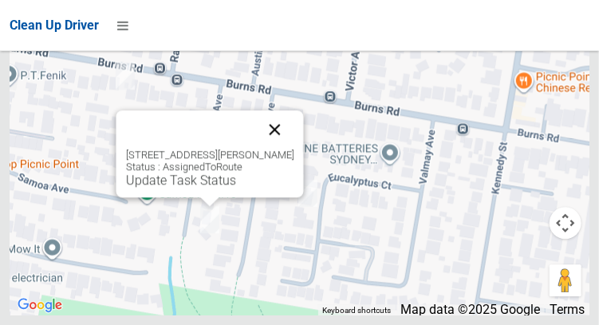
click at [294, 148] on button "Close" at bounding box center [274, 129] width 38 height 38
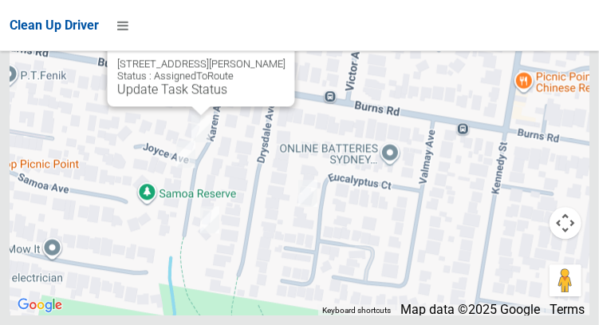
scroll to position [10567, 0]
click at [283, 57] on button "Close" at bounding box center [266, 38] width 38 height 38
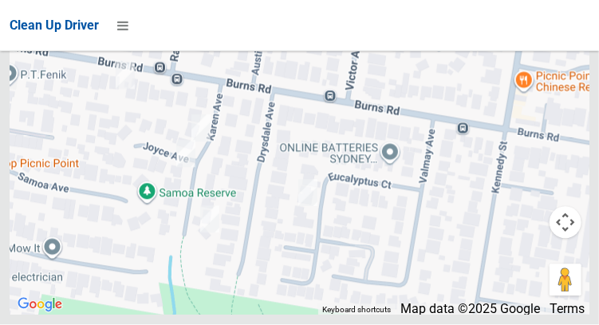
click at [292, 113] on div at bounding box center [300, 115] width 580 height 399
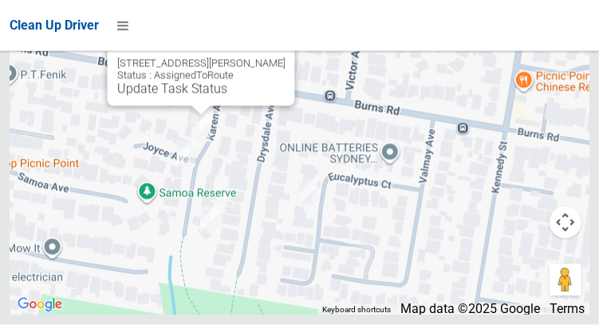
click at [277, 57] on button "Close" at bounding box center [266, 38] width 38 height 38
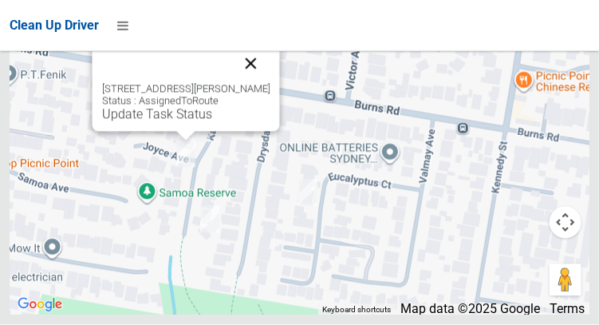
click at [270, 83] on button "Close" at bounding box center [250, 64] width 38 height 38
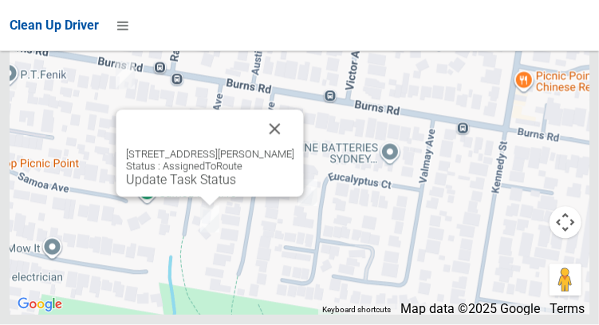
scroll to position [10579, 0]
click at [294, 148] on button "Close" at bounding box center [274, 129] width 38 height 38
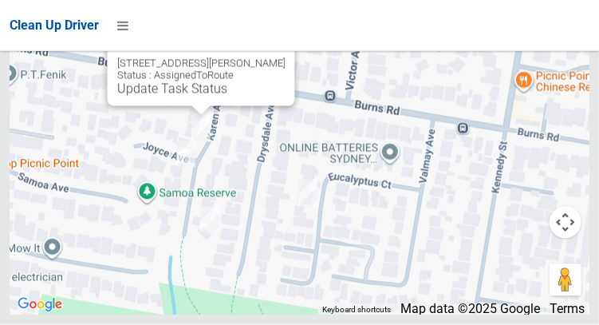
scroll to position [10539, 0]
click at [285, 57] on button "Close" at bounding box center [266, 38] width 38 height 38
click at [279, 57] on button "Close" at bounding box center [266, 38] width 38 height 38
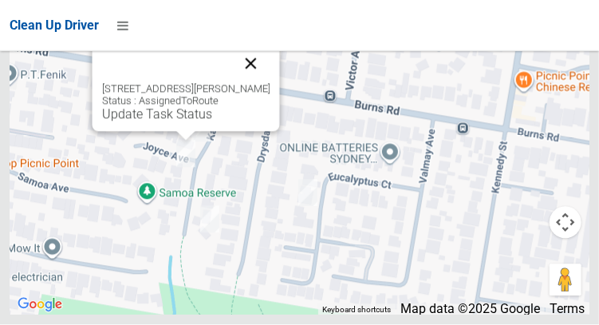
click at [270, 83] on button "Close" at bounding box center [250, 64] width 38 height 38
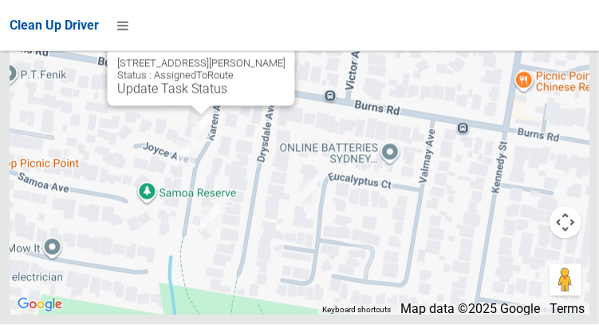
click at [285, 57] on button "Close" at bounding box center [266, 38] width 38 height 38
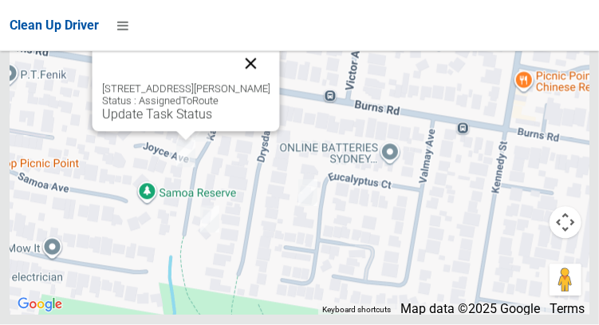
click at [267, 83] on button "Close" at bounding box center [250, 64] width 38 height 38
click at [260, 83] on button "Close" at bounding box center [250, 64] width 38 height 38
click at [270, 83] on button "Close" at bounding box center [250, 64] width 38 height 38
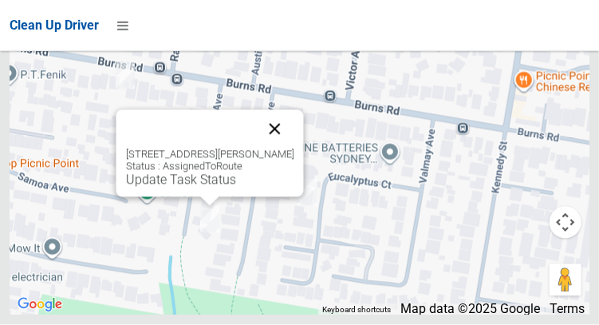
click at [290, 148] on button "Close" at bounding box center [274, 129] width 38 height 38
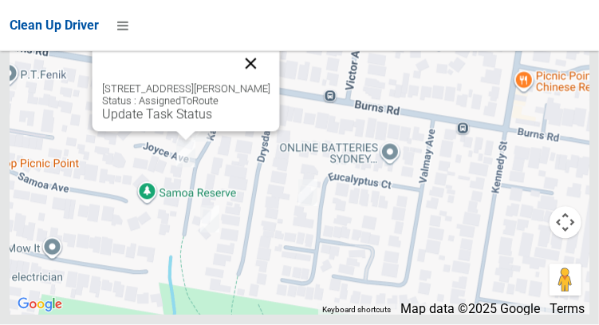
click at [270, 83] on button "Close" at bounding box center [250, 64] width 38 height 38
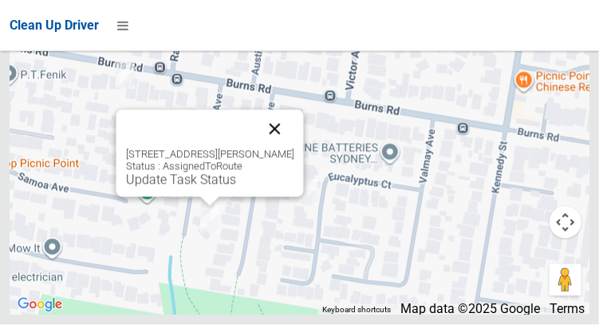
click at [294, 148] on button "Close" at bounding box center [274, 129] width 38 height 38
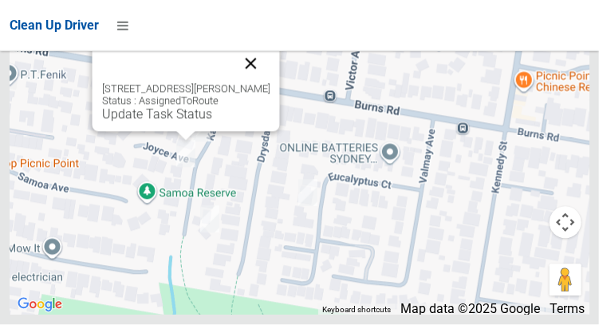
click at [270, 83] on button "Close" at bounding box center [250, 64] width 38 height 38
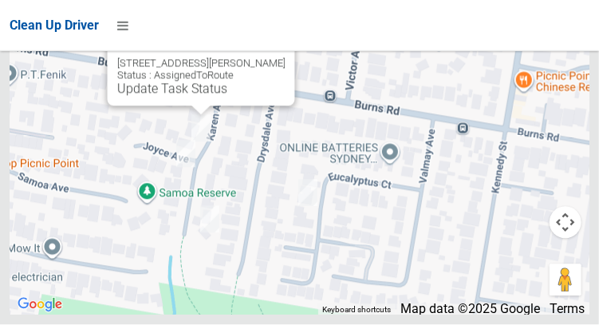
click at [192, 106] on div "2 Joyce Avenue, PICNIC POINT NSW 2213 Status : AssignedToRoute Update Task Stat…" at bounding box center [201, 62] width 188 height 87
click at [201, 97] on link "Update Task Status" at bounding box center [171, 88] width 110 height 15
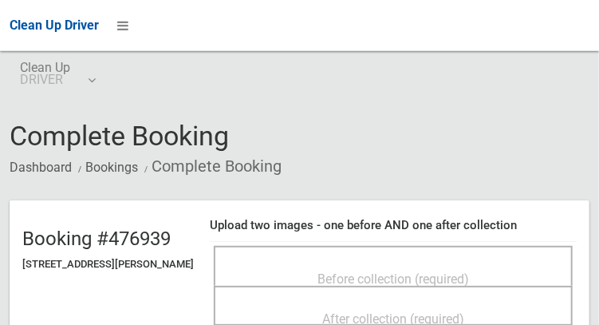
click at [373, 272] on span "Before collection (required)" at bounding box center [394, 278] width 152 height 15
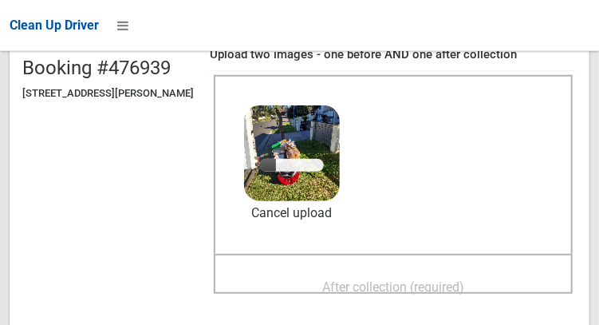
scroll to position [172, 0]
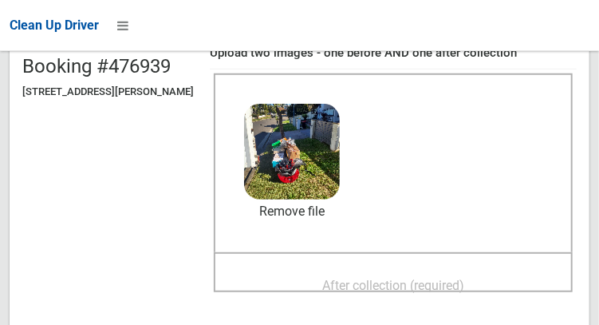
click at [464, 285] on span "After collection (required)" at bounding box center [393, 285] width 142 height 15
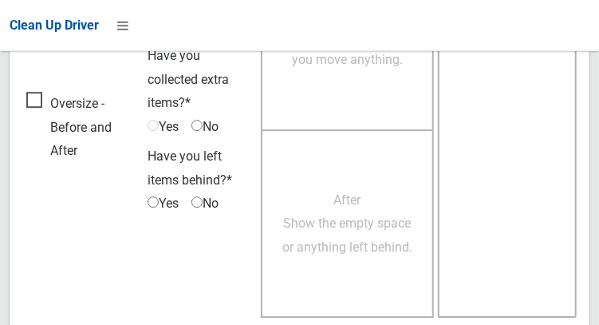
scroll to position [1441, 0]
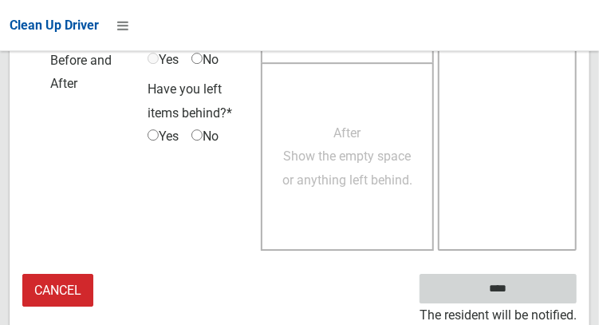
click at [534, 292] on input "****" at bounding box center [498, 289] width 157 height 30
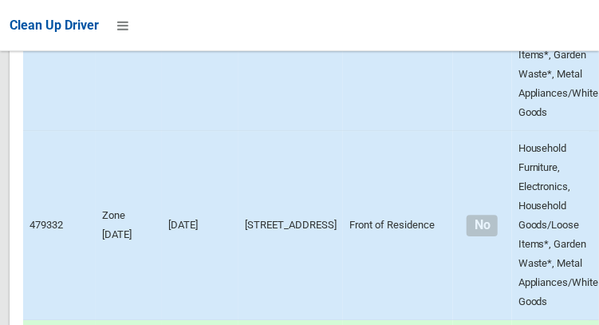
scroll to position [10616, 0]
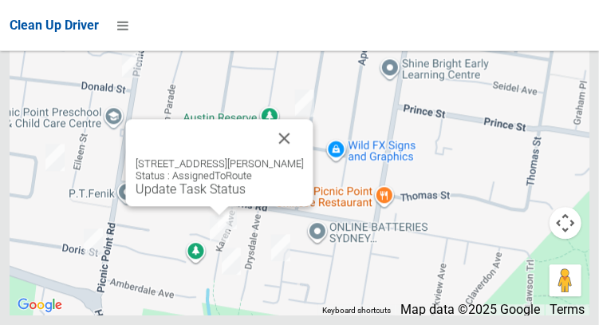
click at [214, 206] on div "10 Karen Avenue, PICNIC POINT NSW 2213 Status : AssignedToRoute Update Task Sta…" at bounding box center [219, 162] width 188 height 87
click at [227, 196] on link "Update Task Status" at bounding box center [190, 188] width 110 height 15
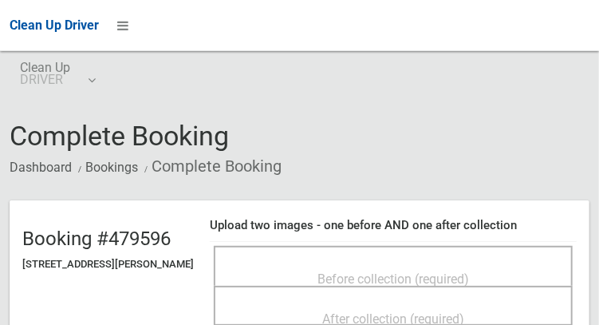
click at [404, 276] on span "Before collection (required)" at bounding box center [394, 278] width 152 height 15
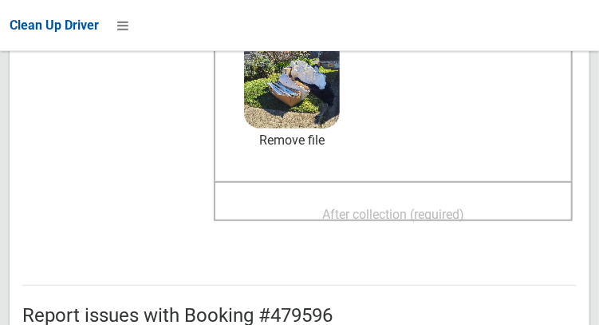
scroll to position [242, 0]
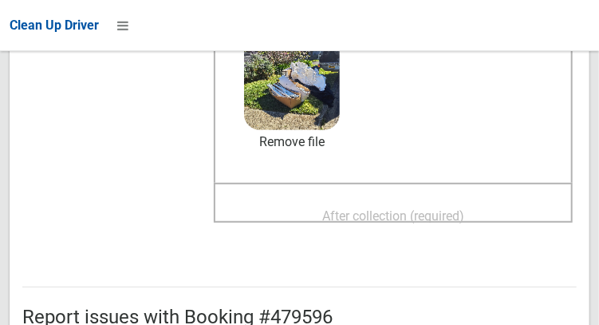
click at [464, 208] on span "After collection (required)" at bounding box center [393, 215] width 142 height 15
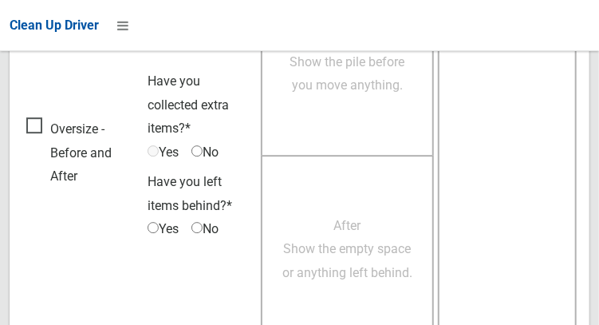
scroll to position [1441, 0]
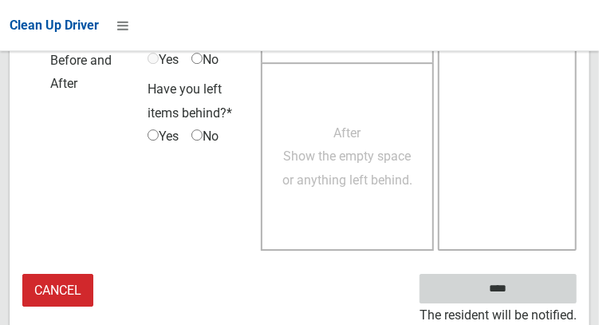
click at [543, 294] on input "****" at bounding box center [498, 289] width 157 height 30
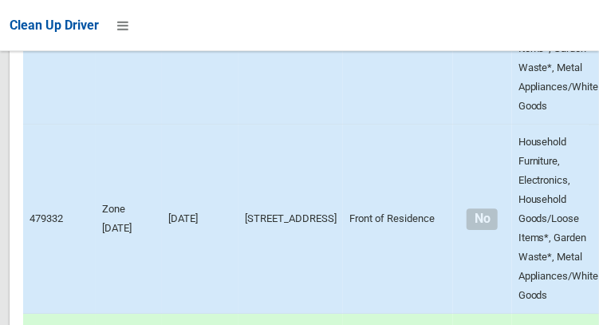
scroll to position [10616, 0]
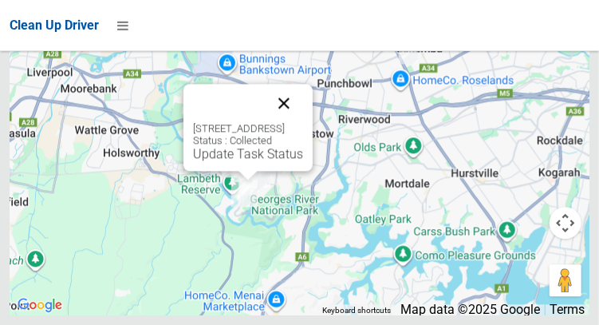
click at [303, 122] on button "Close" at bounding box center [284, 103] width 38 height 38
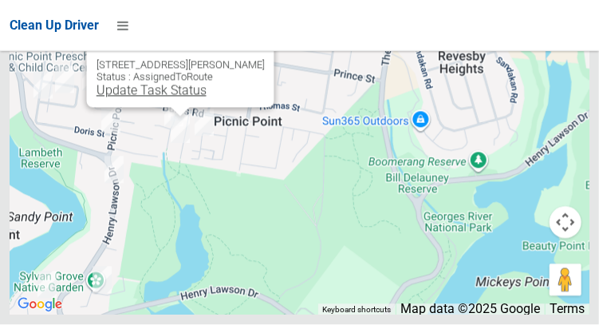
click at [171, 98] on link "Update Task Status" at bounding box center [151, 90] width 110 height 15
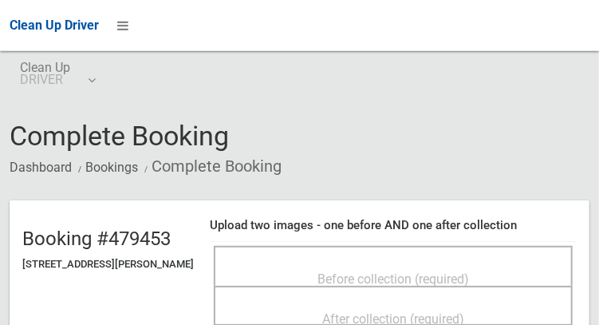
click at [469, 271] on span "Before collection (required)" at bounding box center [394, 278] width 152 height 15
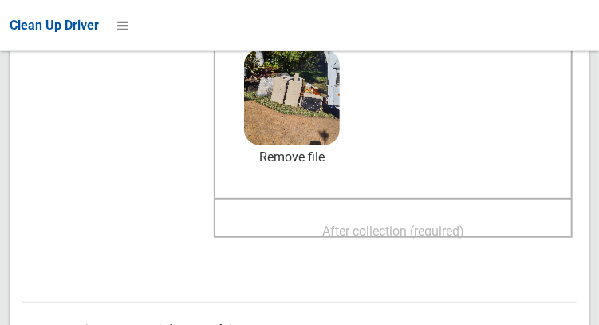
scroll to position [224, 0]
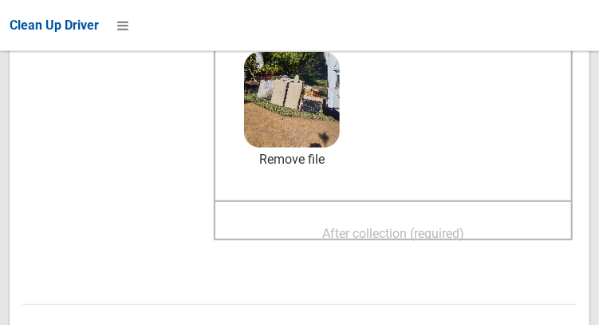
click at [464, 226] on span "After collection (required)" at bounding box center [393, 233] width 142 height 15
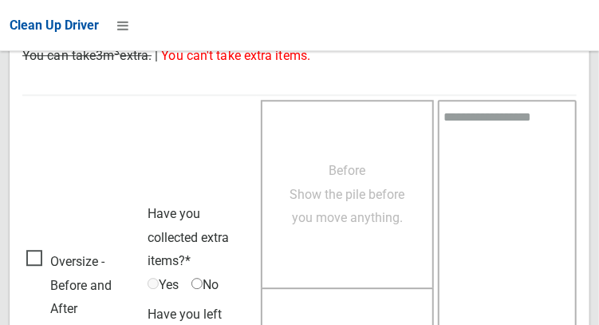
scroll to position [1441, 0]
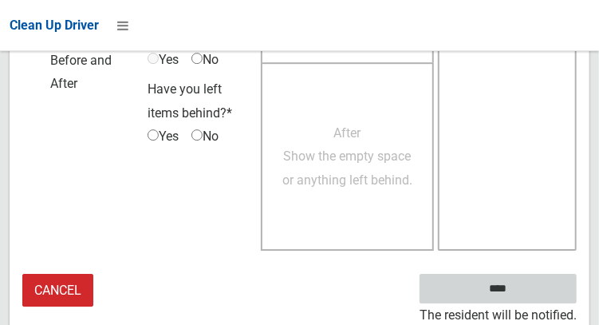
click at [528, 290] on input "****" at bounding box center [498, 289] width 157 height 30
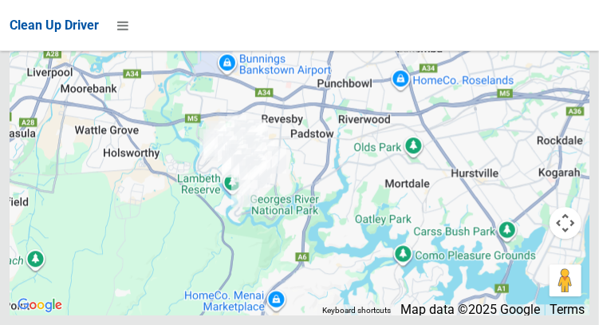
scroll to position [10497, 0]
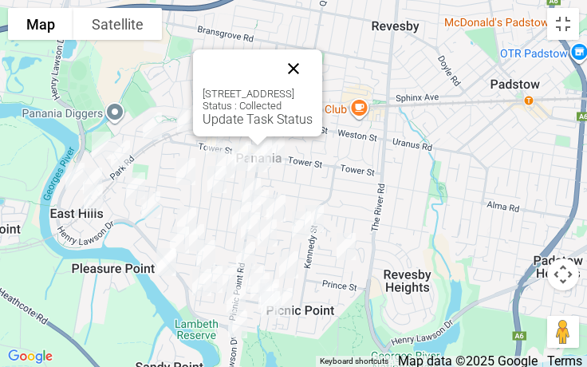
click at [313, 67] on button "Close" at bounding box center [293, 68] width 38 height 38
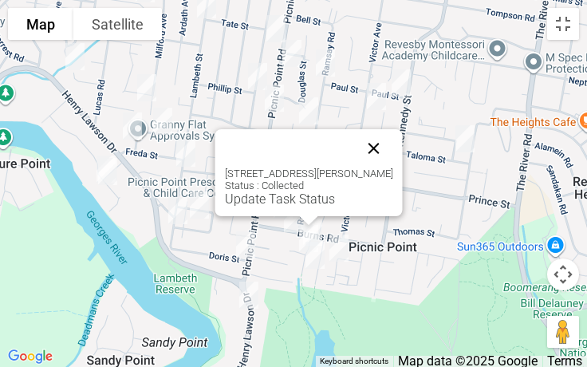
click at [393, 144] on button "Close" at bounding box center [374, 148] width 38 height 38
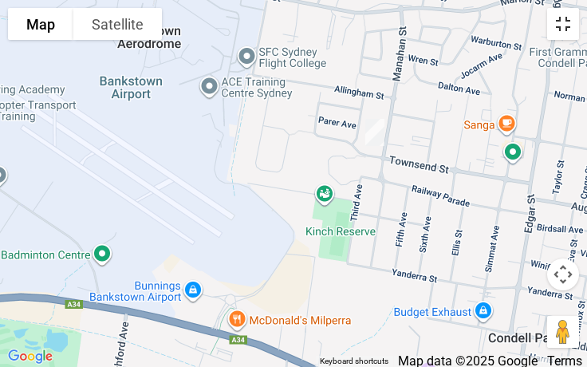
click at [566, 34] on button "Toggle fullscreen view" at bounding box center [563, 24] width 32 height 32
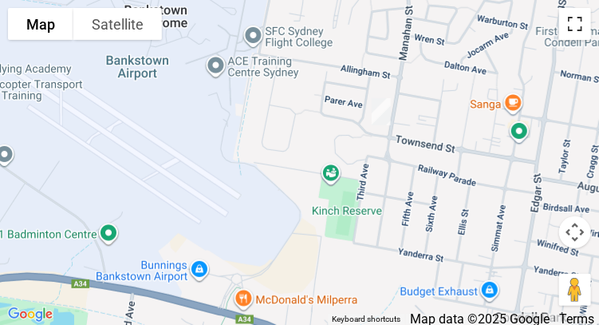
scroll to position [10464, 0]
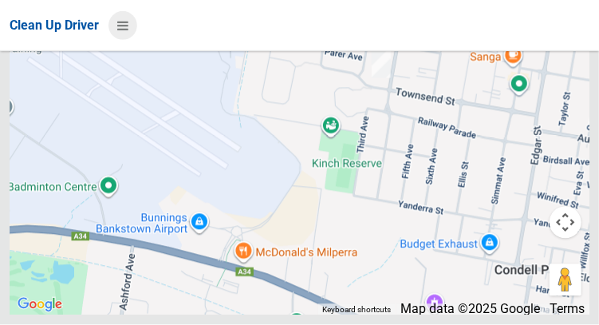
click at [128, 33] on icon at bounding box center [122, 25] width 11 height 27
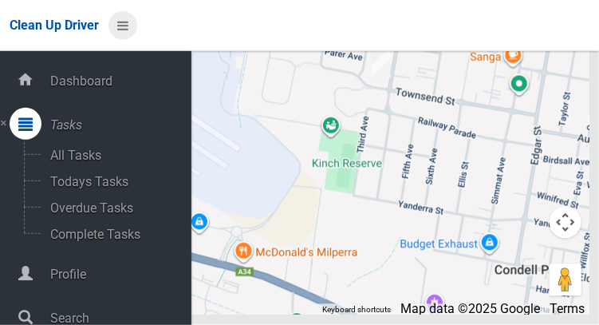
scroll to position [80, 0]
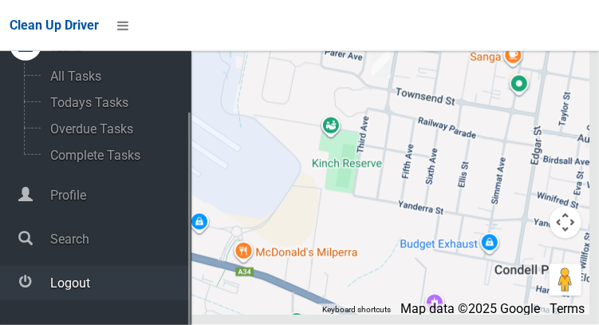
click at [88, 279] on span "Logout" at bounding box center [118, 282] width 146 height 15
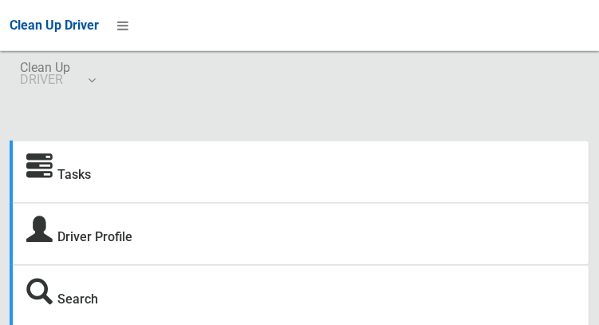
click at [41, 172] on icon at bounding box center [39, 167] width 26 height 26
click at [88, 179] on link "Tasks" at bounding box center [74, 174] width 34 height 15
click at [84, 182] on link "Tasks" at bounding box center [74, 174] width 34 height 15
click at [81, 182] on link "Tasks" at bounding box center [74, 174] width 34 height 15
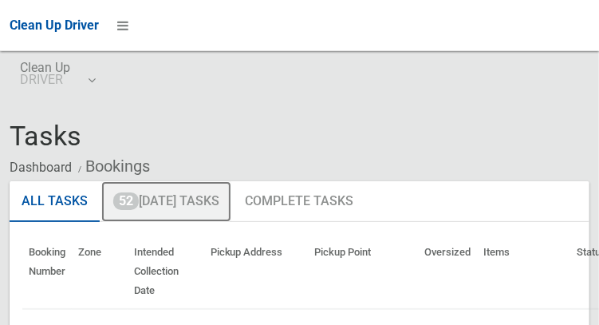
click at [180, 208] on link "52 [DATE] Tasks" at bounding box center [166, 201] width 130 height 41
click at [128, 203] on span "52" at bounding box center [126, 201] width 26 height 18
click at [169, 222] on link "52 [DATE] Tasks" at bounding box center [166, 201] width 130 height 41
click at [188, 207] on link "52 [DATE] Tasks" at bounding box center [166, 201] width 130 height 41
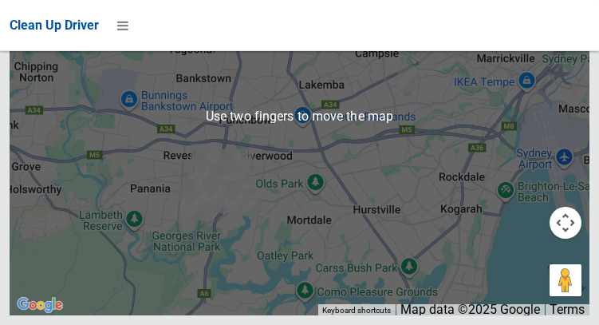
scroll to position [11002, 0]
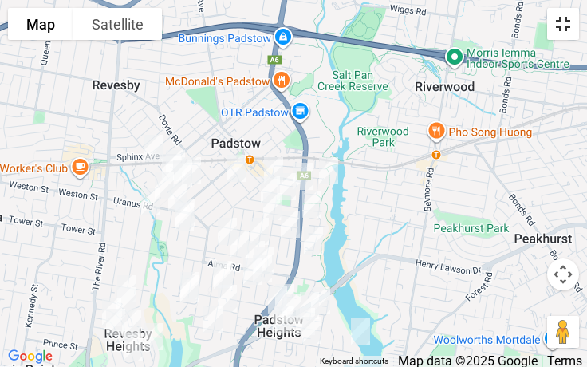
click at [570, 29] on button "Toggle fullscreen view" at bounding box center [563, 24] width 32 height 32
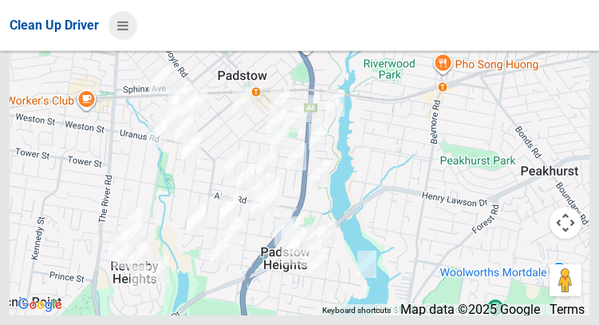
click at [127, 22] on icon at bounding box center [122, 25] width 11 height 27
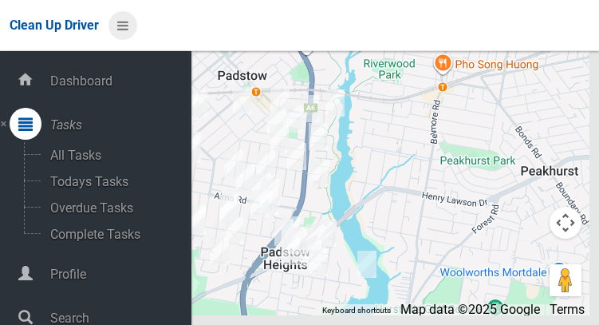
scroll to position [80, 0]
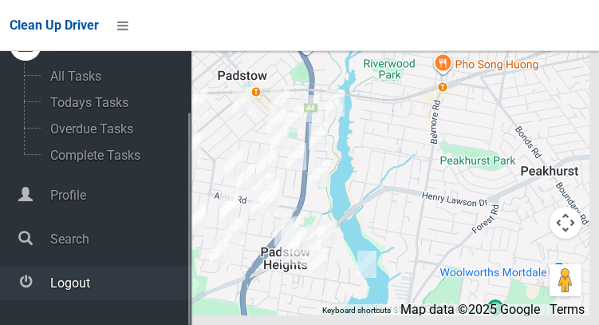
click at [115, 286] on span "Logout" at bounding box center [118, 282] width 146 height 15
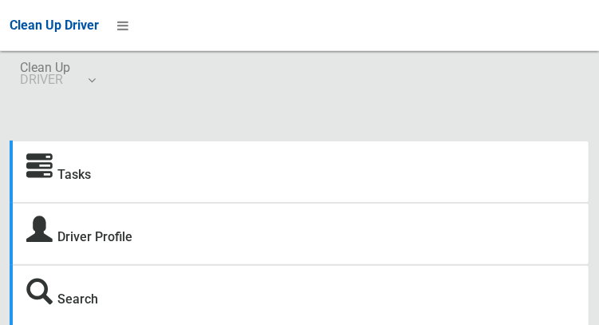
click at [44, 171] on icon at bounding box center [39, 167] width 26 height 26
click at [77, 175] on link "Tasks" at bounding box center [74, 174] width 34 height 15
click at [84, 180] on link "Tasks" at bounding box center [74, 174] width 34 height 15
click at [84, 182] on link "Tasks" at bounding box center [74, 174] width 34 height 15
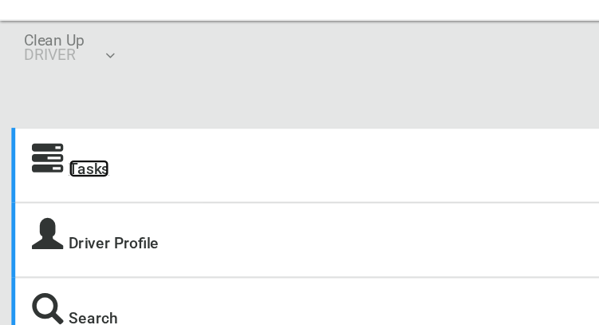
click at [82, 180] on link "Tasks" at bounding box center [74, 174] width 34 height 15
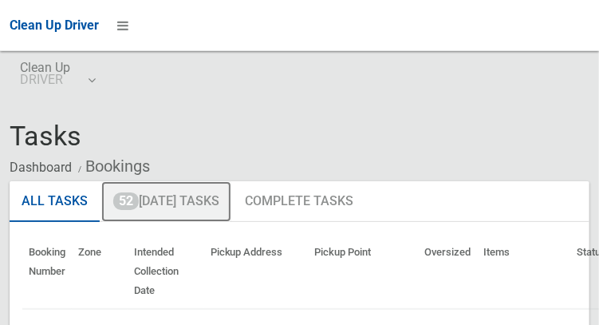
click at [137, 207] on span "52" at bounding box center [126, 201] width 26 height 18
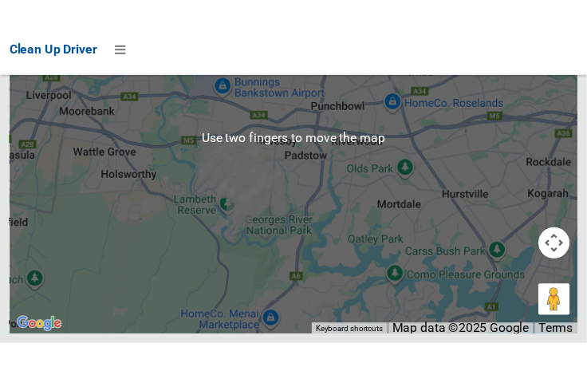
scroll to position [10497, 0]
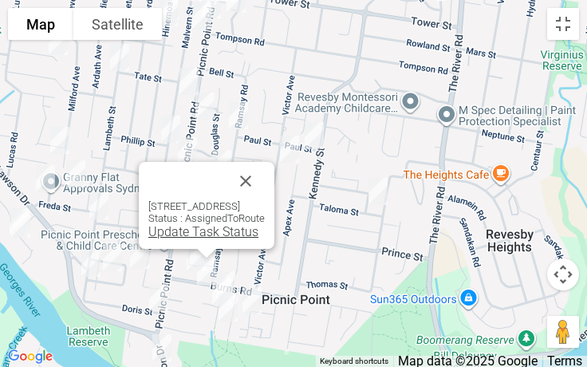
click at [211, 232] on link "Update Task Status" at bounding box center [203, 231] width 110 height 15
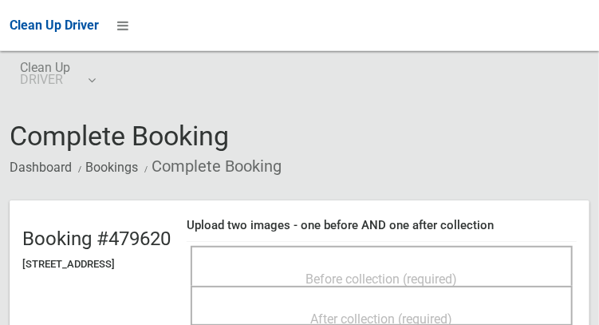
click at [399, 271] on span "Before collection (required)" at bounding box center [382, 278] width 152 height 15
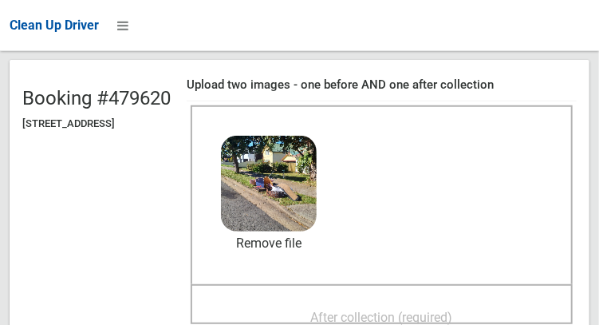
scroll to position [167, 0]
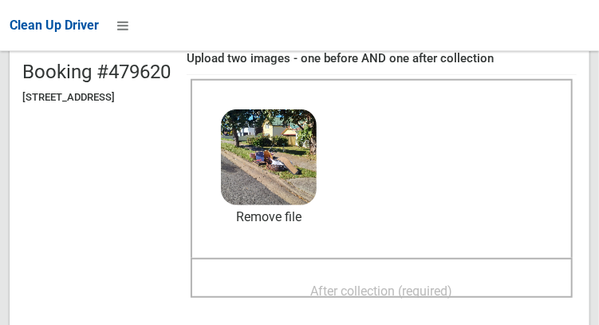
click at [453, 289] on span "After collection (required)" at bounding box center [382, 290] width 142 height 15
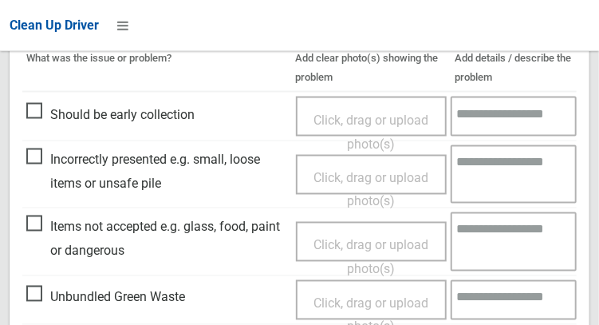
scroll to position [1440, 0]
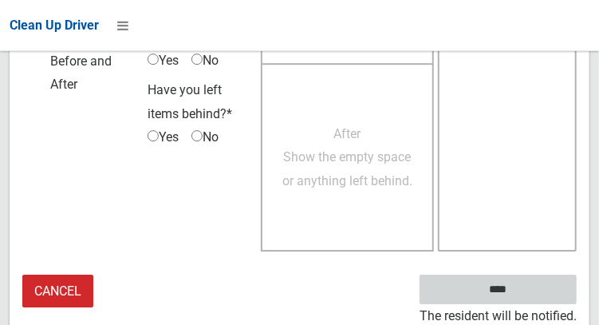
click at [539, 292] on input "****" at bounding box center [498, 289] width 157 height 30
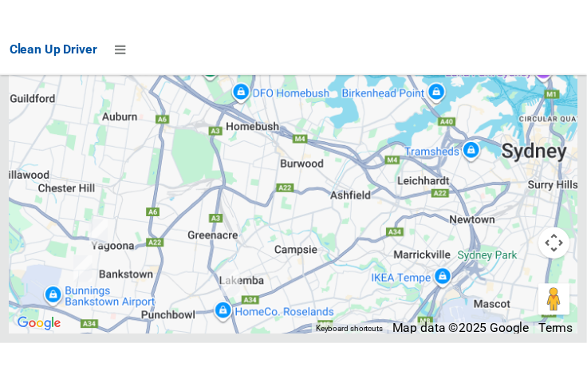
scroll to position [10387, 0]
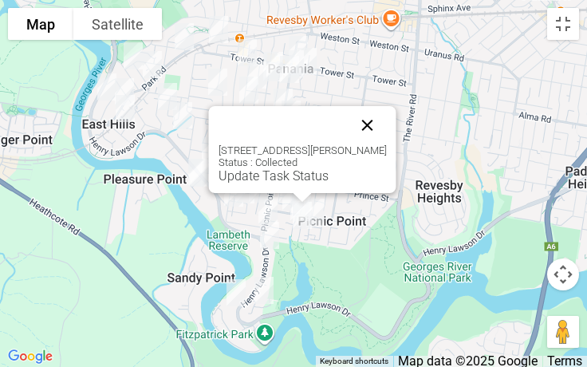
click at [387, 132] on button "Close" at bounding box center [368, 125] width 38 height 38
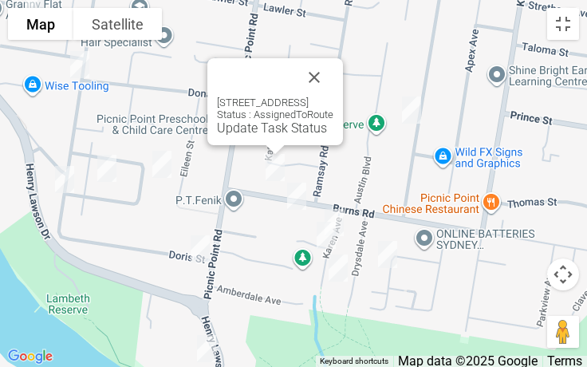
click at [244, 136] on div "2/76 Burns Road, PICNIC POINT NSW 2213 Status : AssignedToRoute Update Task Sta…" at bounding box center [275, 101] width 136 height 87
click at [271, 132] on link "Update Task Status" at bounding box center [272, 127] width 110 height 15
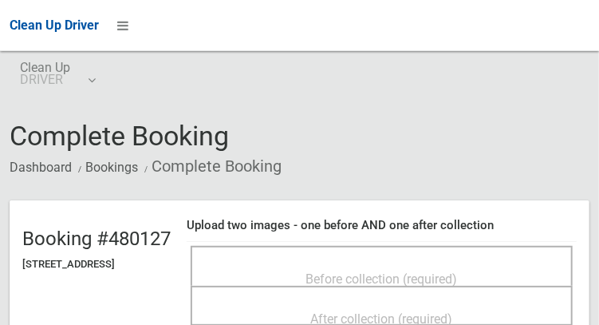
click at [458, 273] on span "Before collection (required)" at bounding box center [382, 278] width 152 height 15
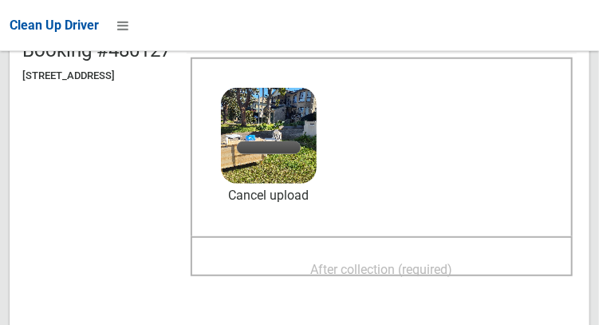
scroll to position [192, 0]
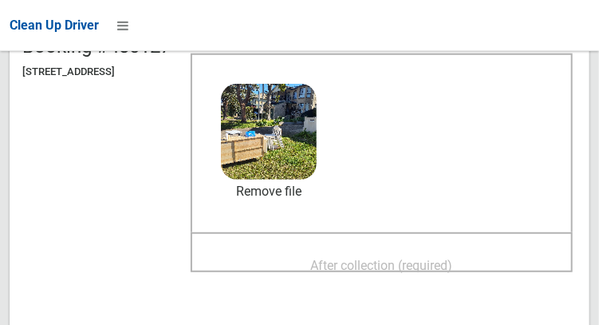
click at [453, 266] on span "After collection (required)" at bounding box center [382, 265] width 142 height 15
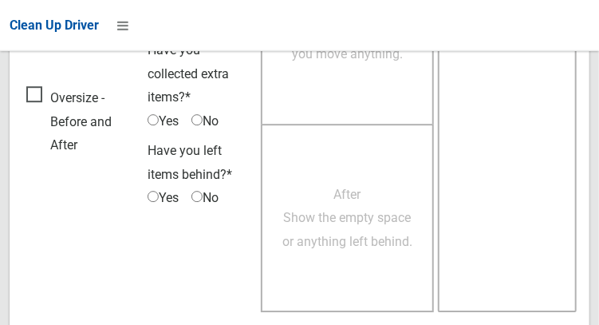
scroll to position [1441, 0]
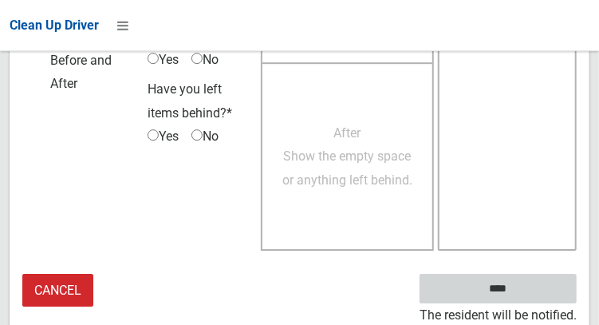
click at [536, 291] on input "****" at bounding box center [498, 289] width 157 height 30
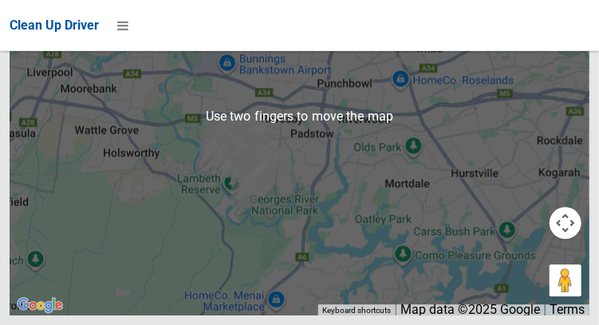
scroll to position [10502, 0]
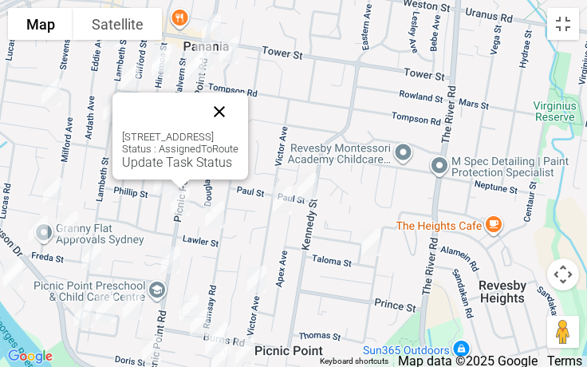
click at [239, 117] on button "Close" at bounding box center [219, 112] width 38 height 38
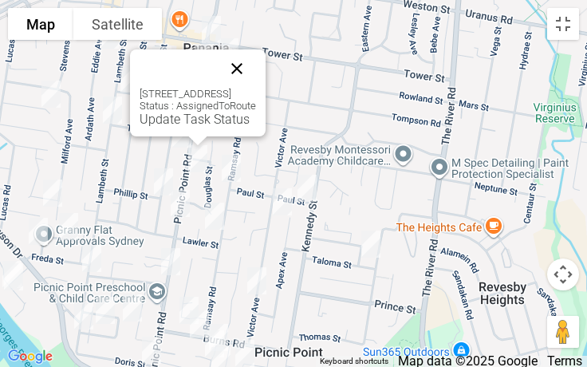
click at [256, 73] on button "Close" at bounding box center [237, 68] width 38 height 38
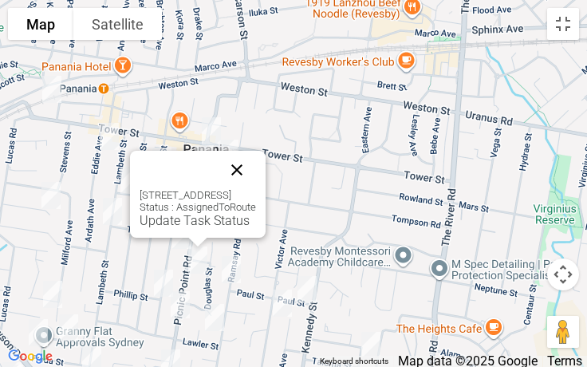
click at [256, 173] on button "Close" at bounding box center [237, 170] width 38 height 38
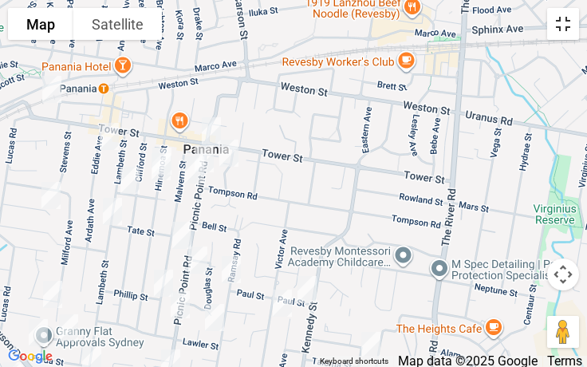
click at [565, 29] on button "Toggle fullscreen view" at bounding box center [563, 24] width 32 height 32
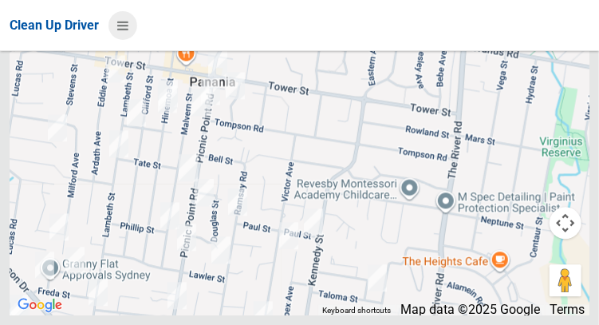
click at [119, 30] on icon at bounding box center [122, 25] width 11 height 27
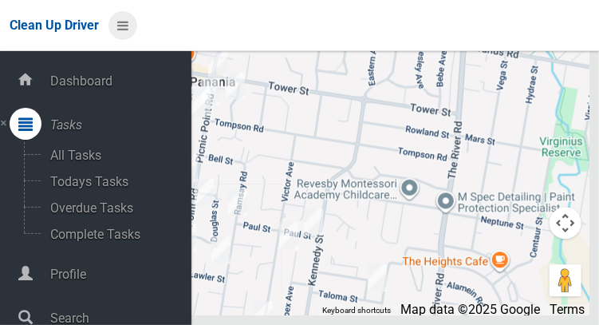
scroll to position [80, 0]
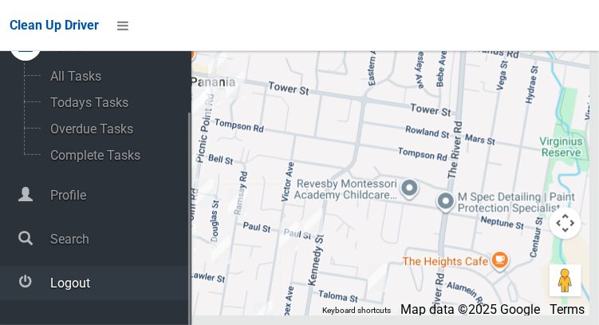
click at [87, 288] on span "Logout" at bounding box center [118, 282] width 146 height 15
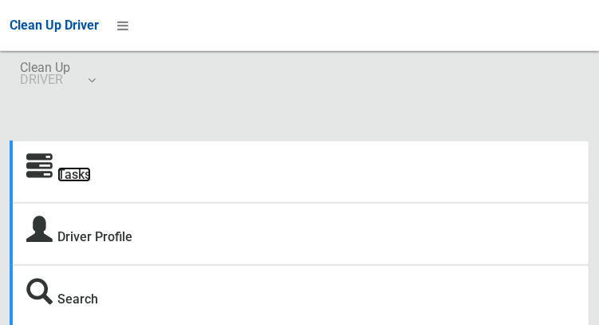
click at [89, 182] on link "Tasks" at bounding box center [74, 174] width 34 height 15
click at [82, 176] on link "Tasks" at bounding box center [74, 174] width 34 height 15
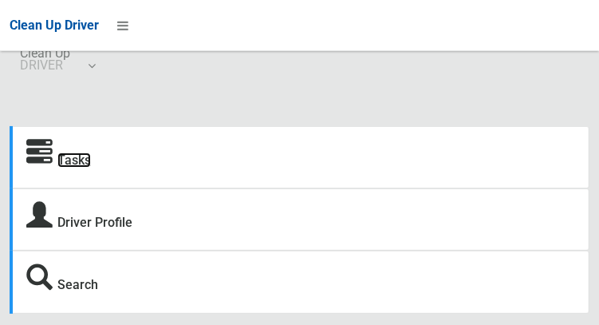
scroll to position [35, 0]
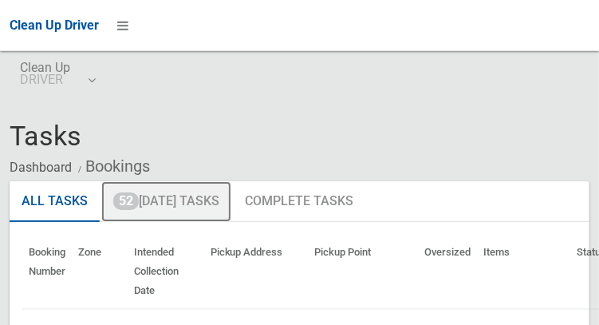
click at [207, 208] on link "52 [DATE] Tasks" at bounding box center [166, 201] width 130 height 41
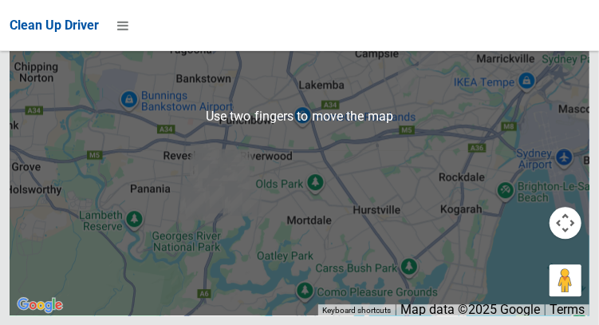
scroll to position [11041, 0]
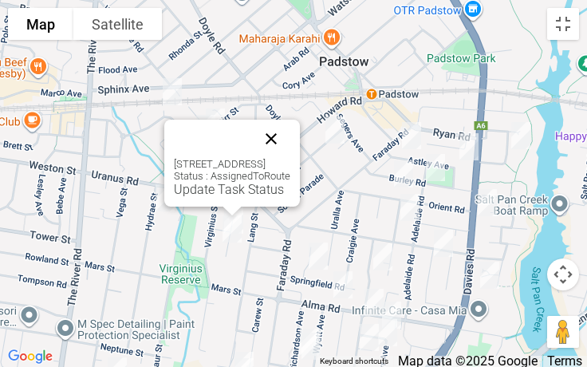
click at [290, 138] on button "Close" at bounding box center [271, 139] width 38 height 38
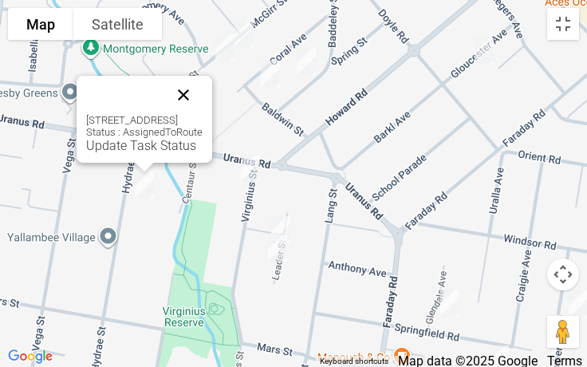
click at [203, 99] on button "Close" at bounding box center [183, 95] width 38 height 38
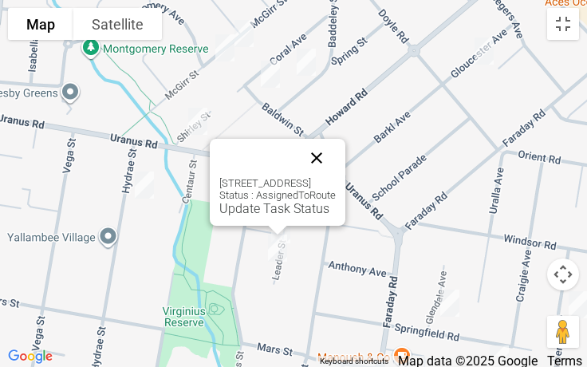
click at [336, 169] on button "Close" at bounding box center [317, 158] width 38 height 38
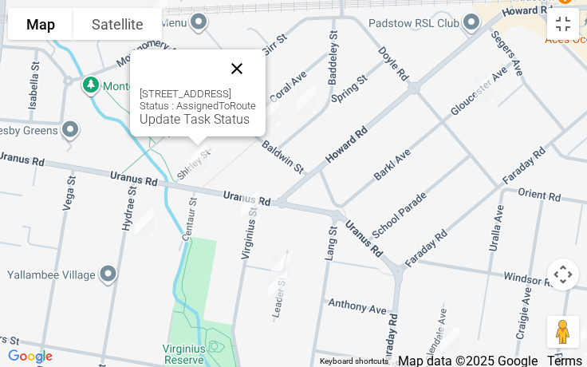
click at [256, 72] on button "Close" at bounding box center [237, 68] width 38 height 38
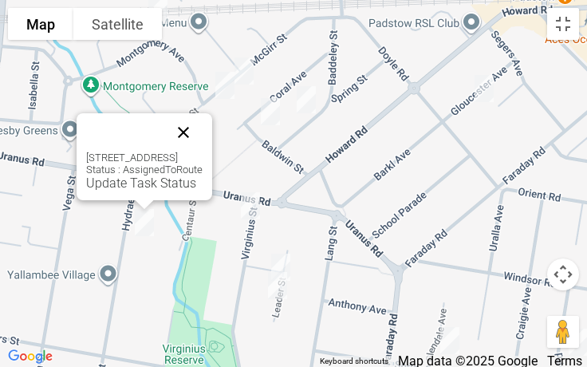
click at [203, 138] on button "Close" at bounding box center [183, 132] width 38 height 38
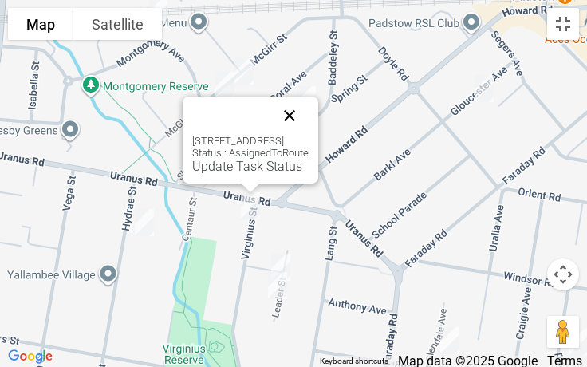
click at [309, 124] on button "Close" at bounding box center [289, 116] width 38 height 38
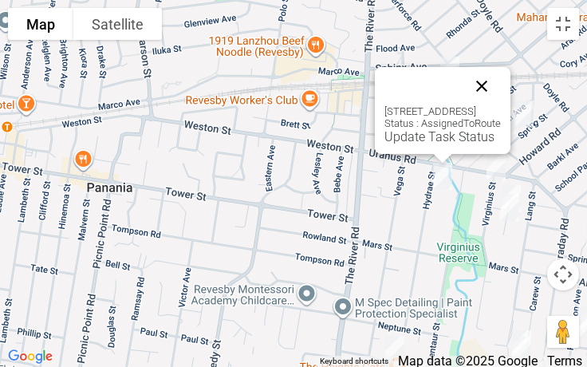
click at [501, 93] on button "Close" at bounding box center [482, 86] width 38 height 38
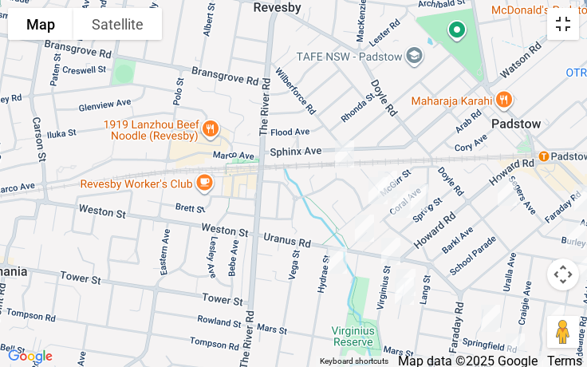
click at [567, 34] on button "Toggle fullscreen view" at bounding box center [563, 24] width 32 height 32
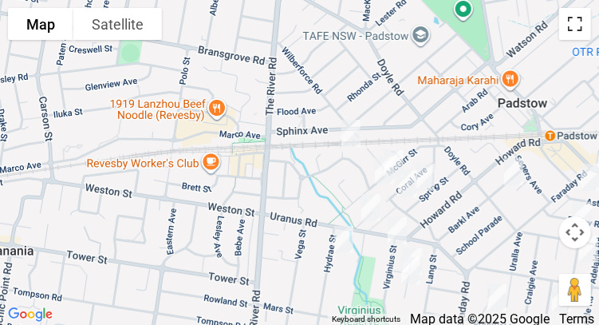
scroll to position [0, 0]
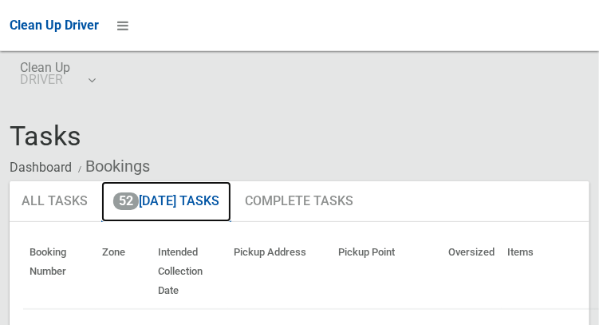
click at [200, 199] on link "52 Today's Tasks" at bounding box center [166, 201] width 130 height 41
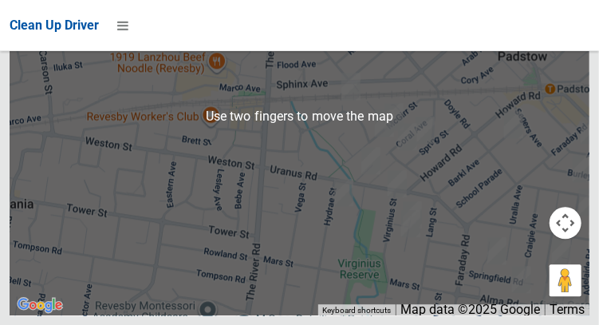
scroll to position [11077, 0]
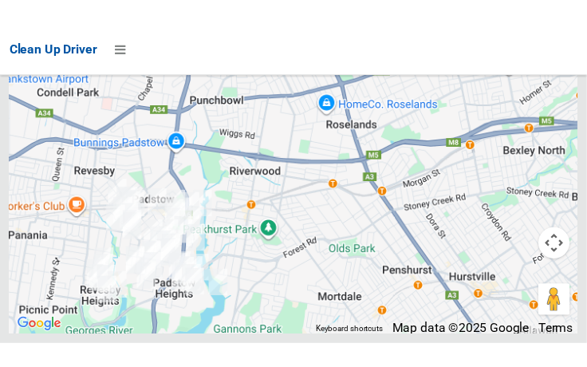
scroll to position [10989, 0]
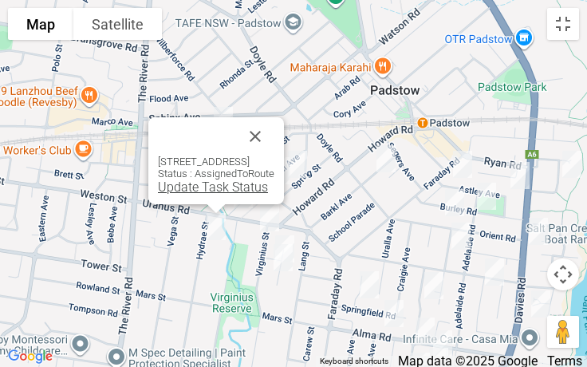
click at [230, 194] on link "Update Task Status" at bounding box center [213, 187] width 110 height 15
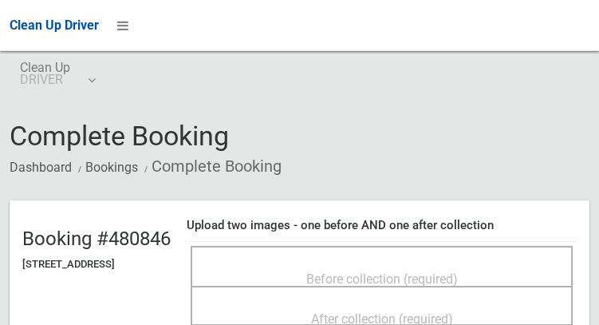
click at [348, 271] on span "Before collection (required)" at bounding box center [382, 278] width 152 height 15
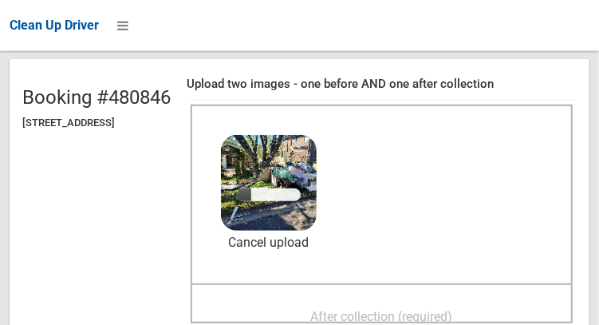
scroll to position [144, 0]
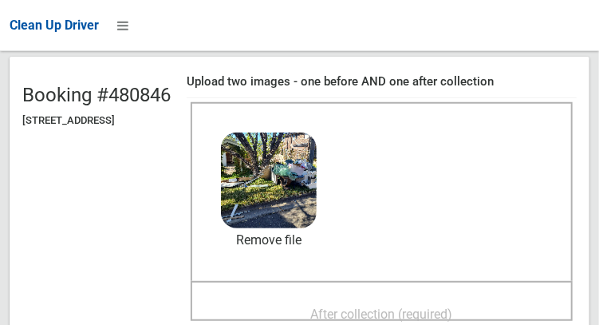
click at [494, 314] on div "After collection (required)" at bounding box center [381, 313] width 347 height 30
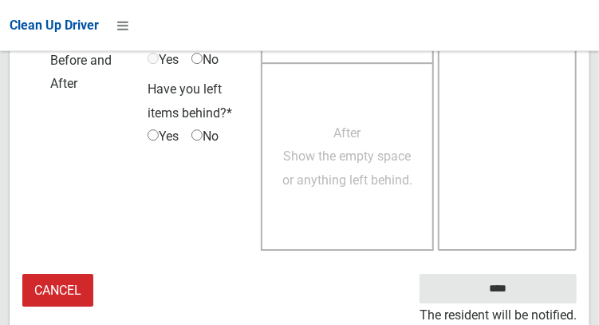
scroll to position [1440, 0]
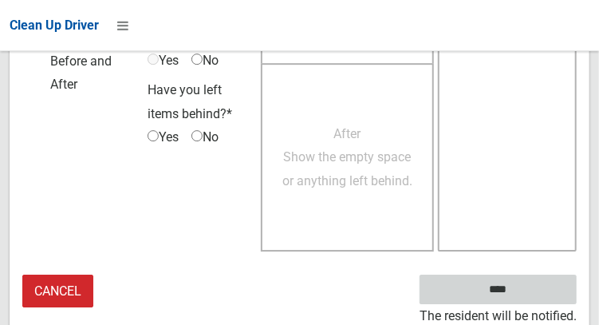
click at [533, 294] on input "****" at bounding box center [498, 289] width 157 height 30
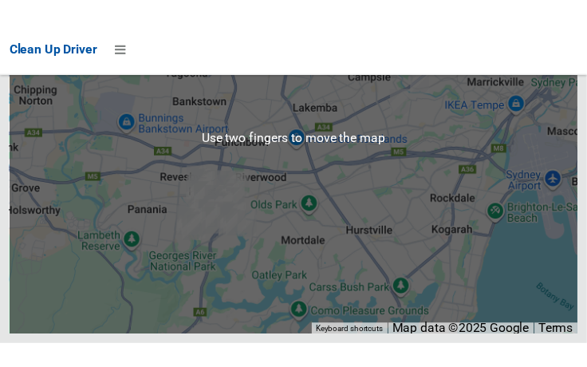
scroll to position [11048, 0]
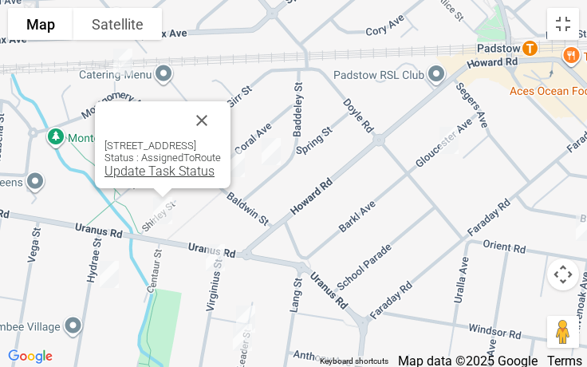
click at [165, 172] on link "Update Task Status" at bounding box center [160, 171] width 110 height 15
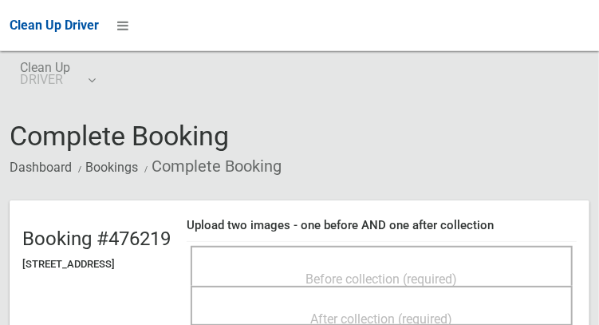
click at [439, 272] on span "Before collection (required)" at bounding box center [382, 278] width 152 height 15
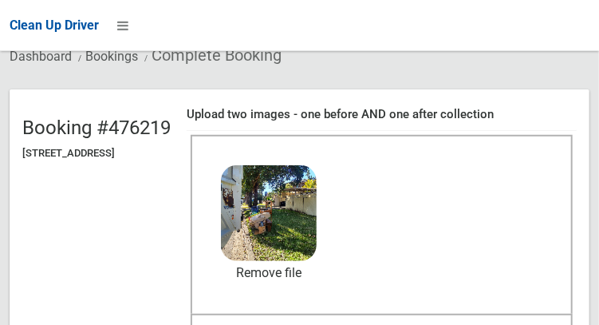
scroll to position [112, 0]
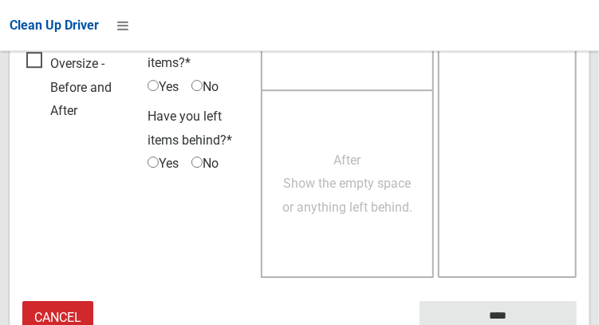
scroll to position [1440, 0]
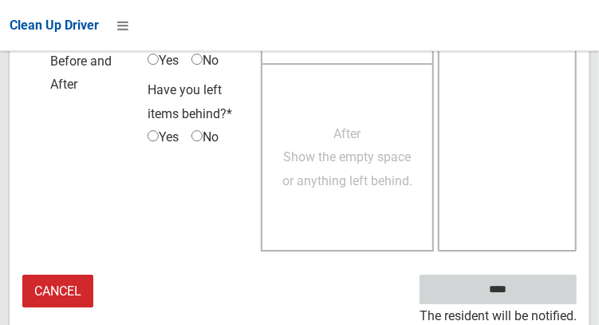
click at [537, 296] on input "****" at bounding box center [498, 289] width 157 height 30
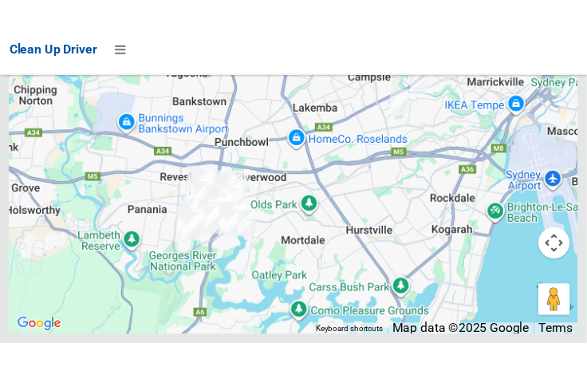
scroll to position [10854, 0]
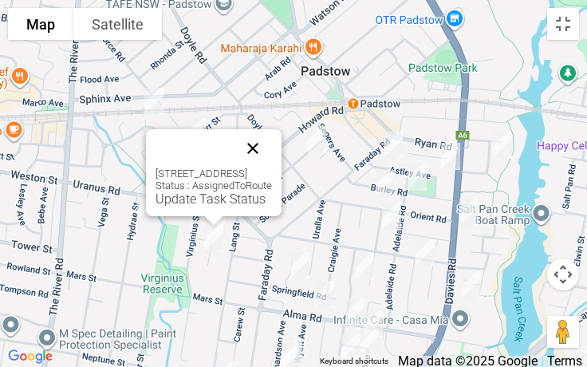
click at [272, 156] on button "Close" at bounding box center [253, 148] width 38 height 38
click at [272, 143] on button "Close" at bounding box center [253, 148] width 38 height 38
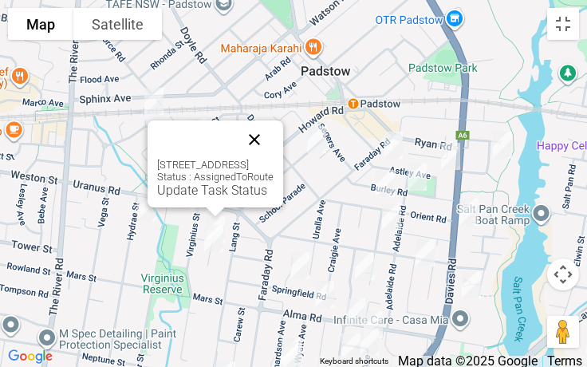
click at [274, 148] on button "Close" at bounding box center [254, 139] width 38 height 38
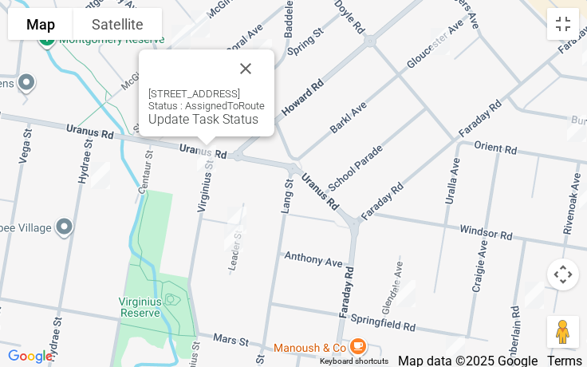
click at [215, 127] on div "8 Virginius Street, PADSTOW NSW 2211 Status : AssignedToRoute Update Task Status" at bounding box center [207, 92] width 136 height 87
click at [210, 124] on link "Update Task Status" at bounding box center [203, 119] width 110 height 15
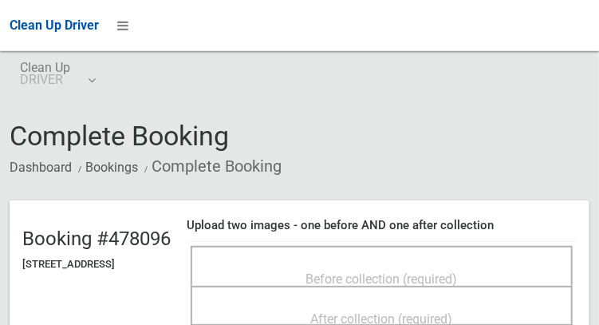
click at [386, 271] on span "Before collection (required)" at bounding box center [382, 278] width 152 height 15
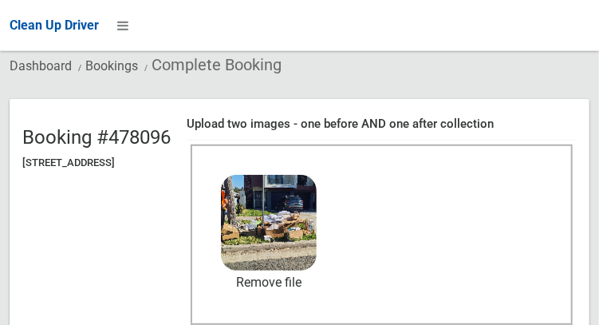
scroll to position [116, 0]
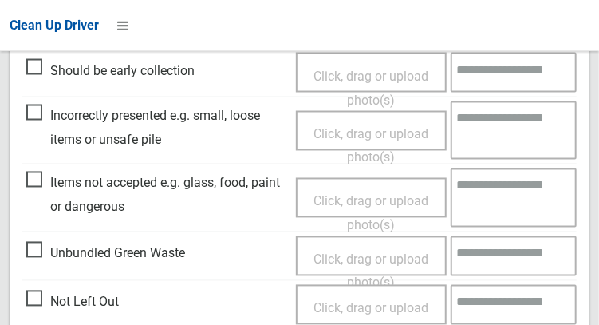
scroll to position [958, 0]
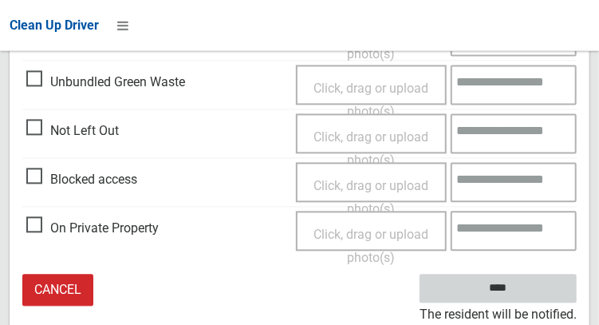
click at [537, 294] on input "****" at bounding box center [498, 289] width 157 height 30
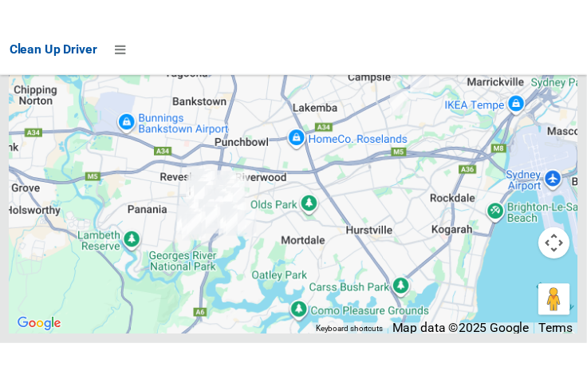
scroll to position [11005, 0]
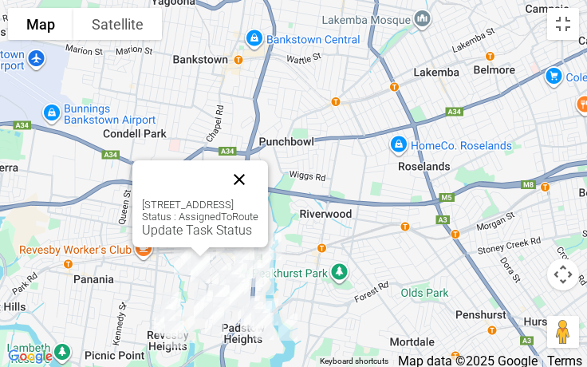
click at [259, 184] on button "Close" at bounding box center [239, 179] width 38 height 38
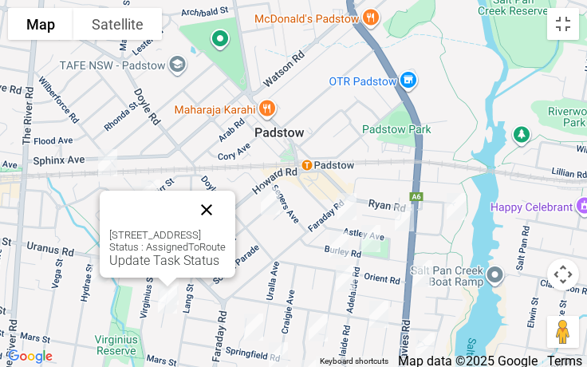
click at [226, 214] on button "Close" at bounding box center [207, 210] width 38 height 38
click at [226, 215] on button "Close" at bounding box center [207, 210] width 38 height 38
click at [226, 212] on button "Close" at bounding box center [207, 210] width 38 height 38
click at [226, 224] on button "Close" at bounding box center [207, 210] width 38 height 38
click at [226, 212] on button "Close" at bounding box center [207, 210] width 38 height 38
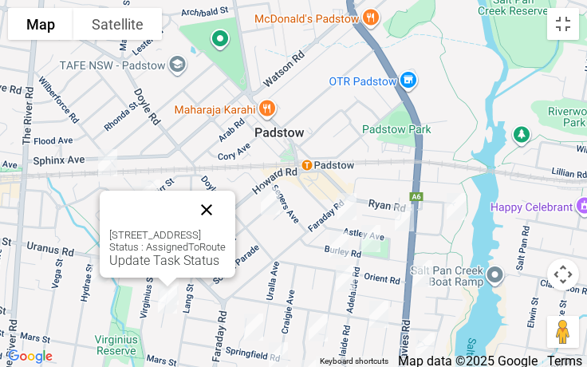
click at [226, 211] on button "Close" at bounding box center [207, 210] width 38 height 38
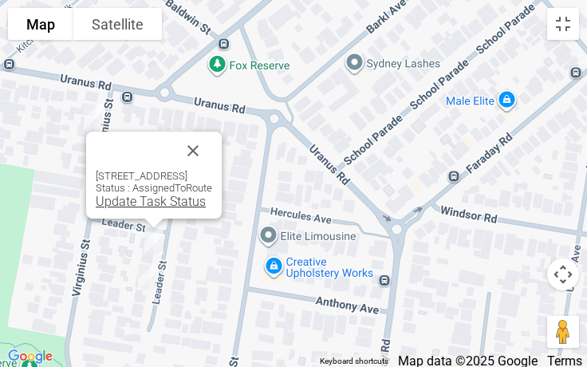
click at [163, 202] on link "Update Task Status" at bounding box center [151, 201] width 110 height 15
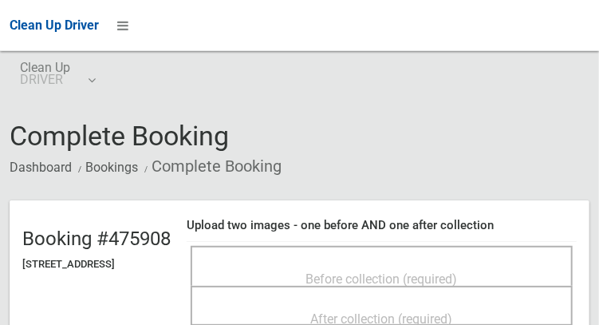
click at [375, 272] on span "Before collection (required)" at bounding box center [382, 278] width 152 height 15
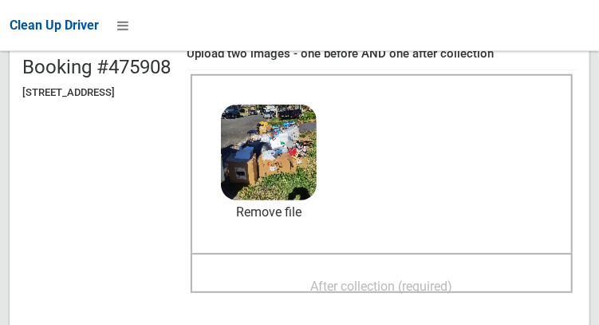
scroll to position [179, 0]
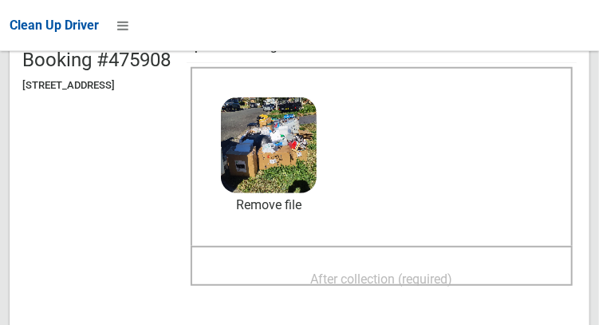
click at [444, 274] on span "After collection (required)" at bounding box center [382, 278] width 142 height 15
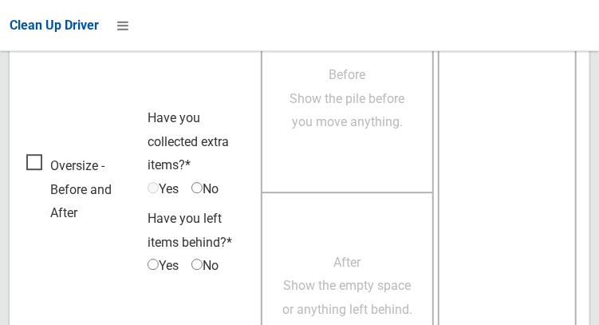
scroll to position [1440, 0]
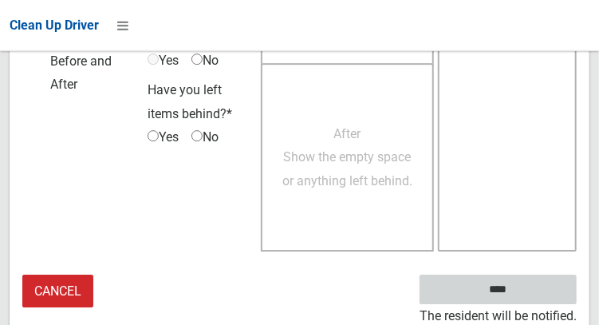
click at [530, 297] on input "****" at bounding box center [498, 289] width 157 height 30
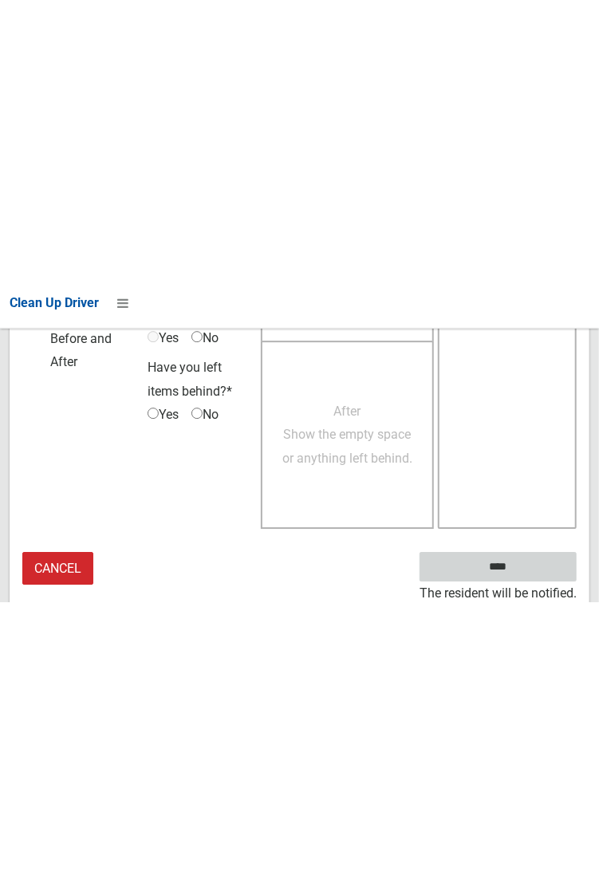
scroll to position [922, 0]
